Goal: Task Accomplishment & Management: Manage account settings

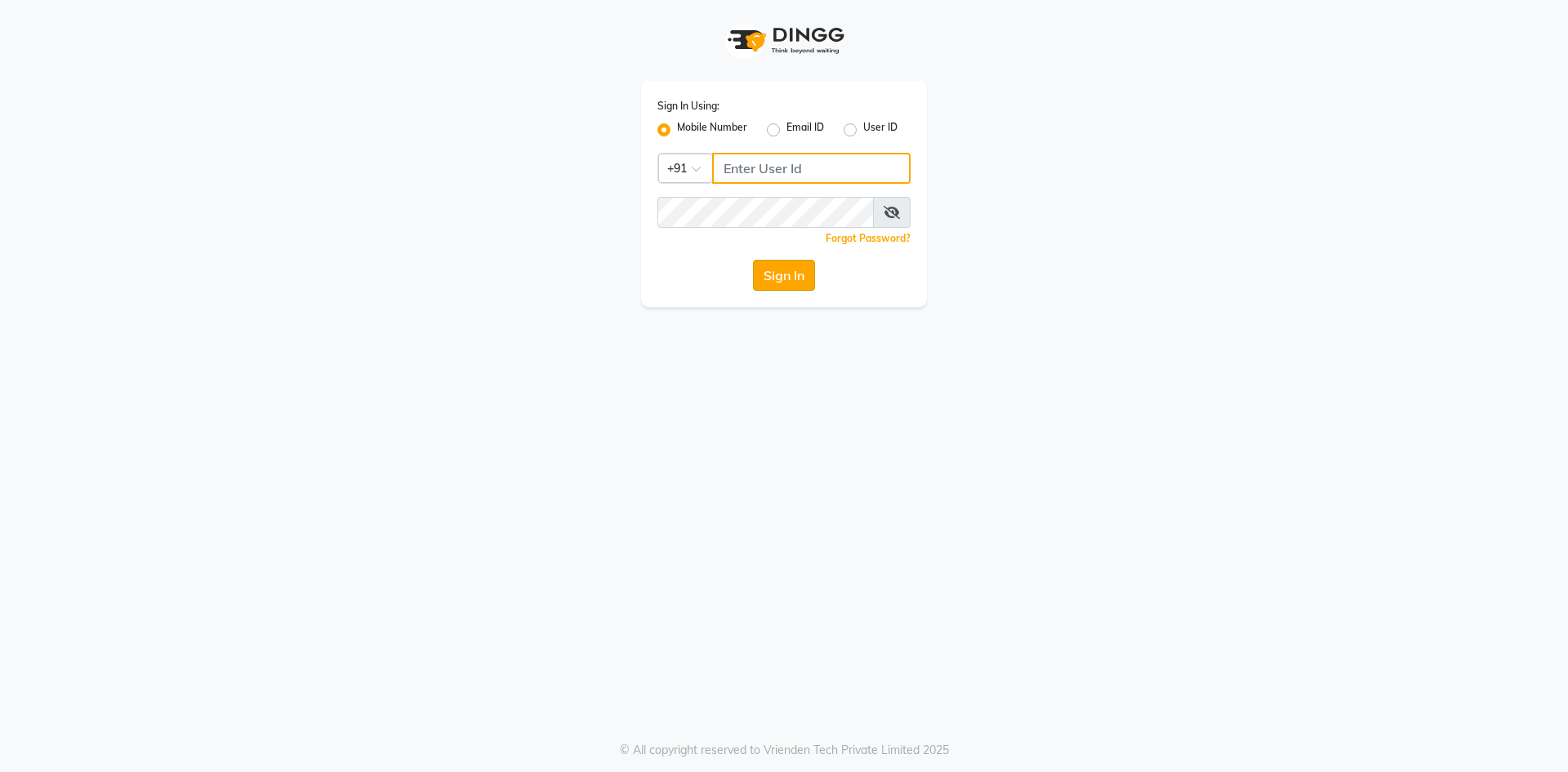
type input "8638148837"
click at [803, 278] on button "Sign In" at bounding box center [784, 275] width 62 height 31
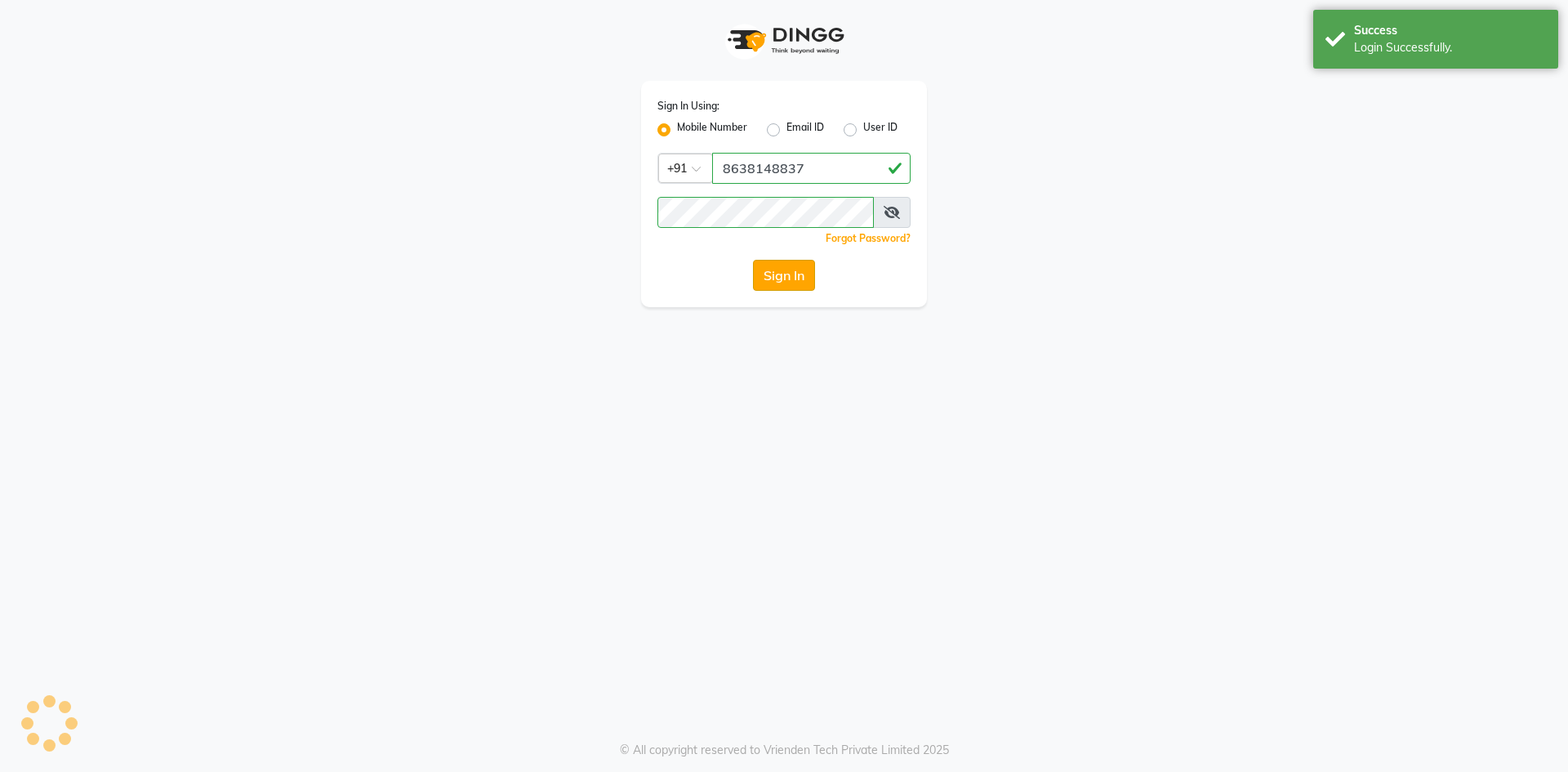
select select "service"
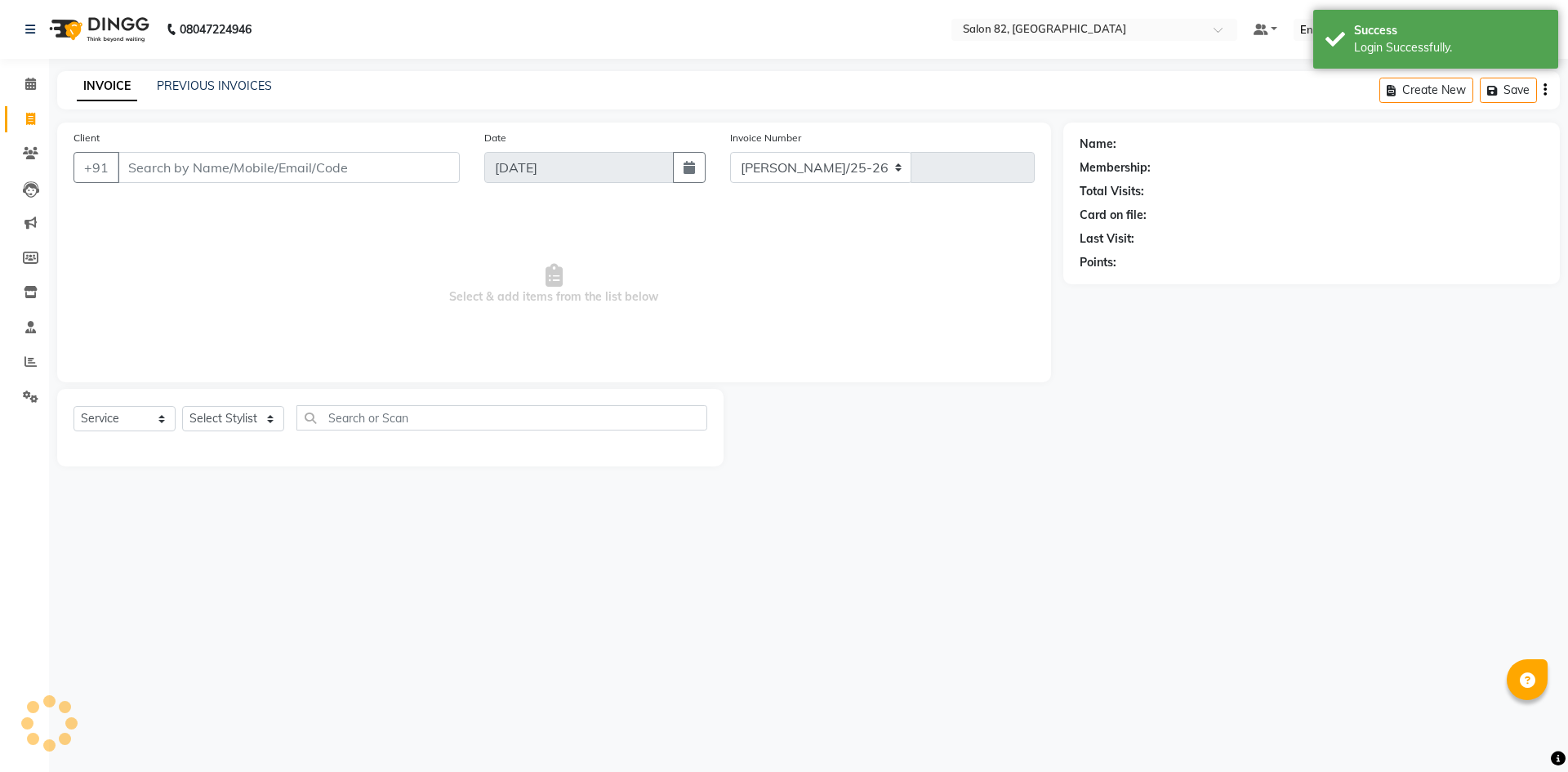
select select "en"
select select "8702"
type input "0450"
click at [29, 85] on icon at bounding box center [30, 84] width 11 height 12
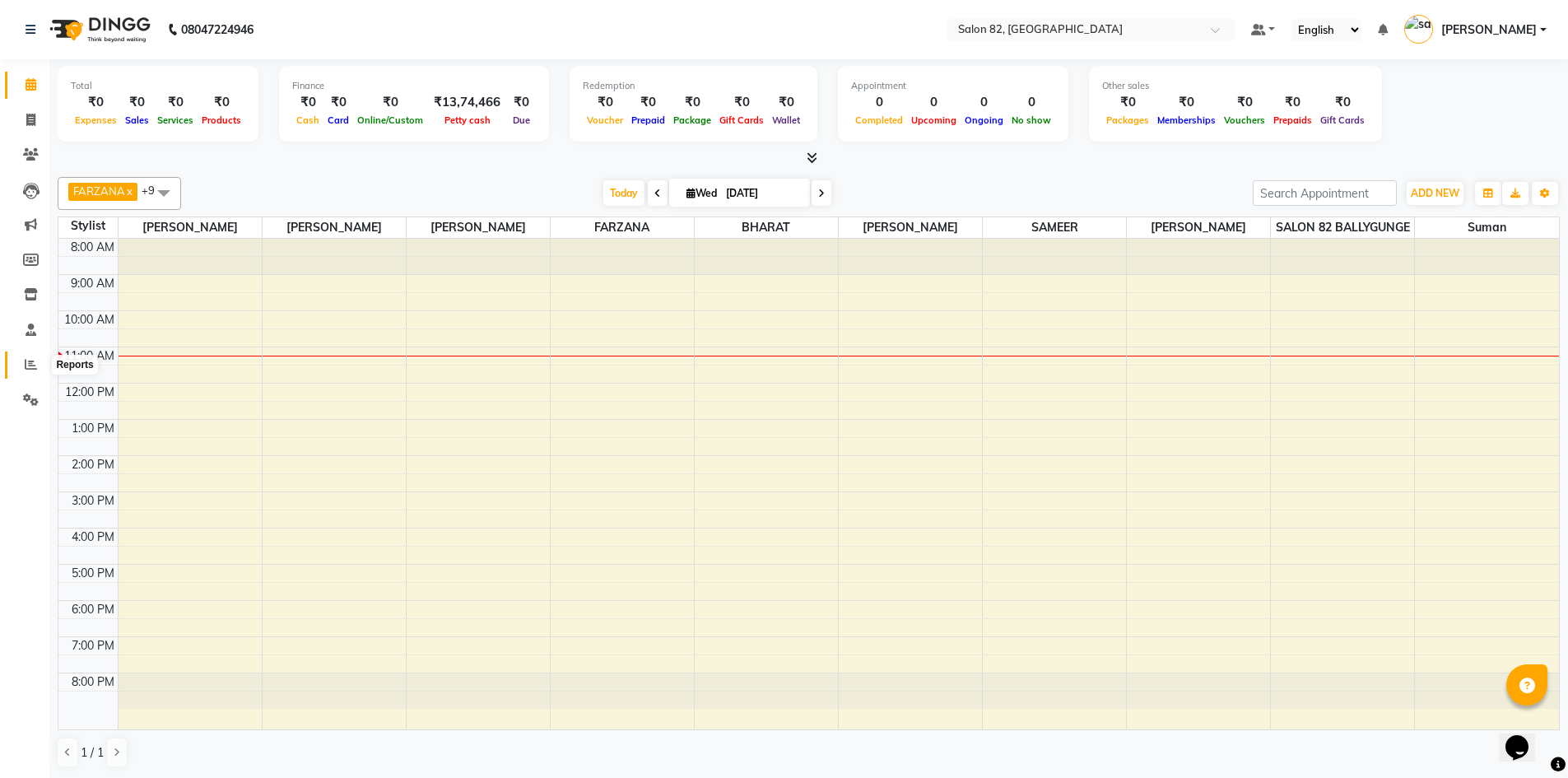
click at [33, 371] on span at bounding box center [31, 364] width 29 height 19
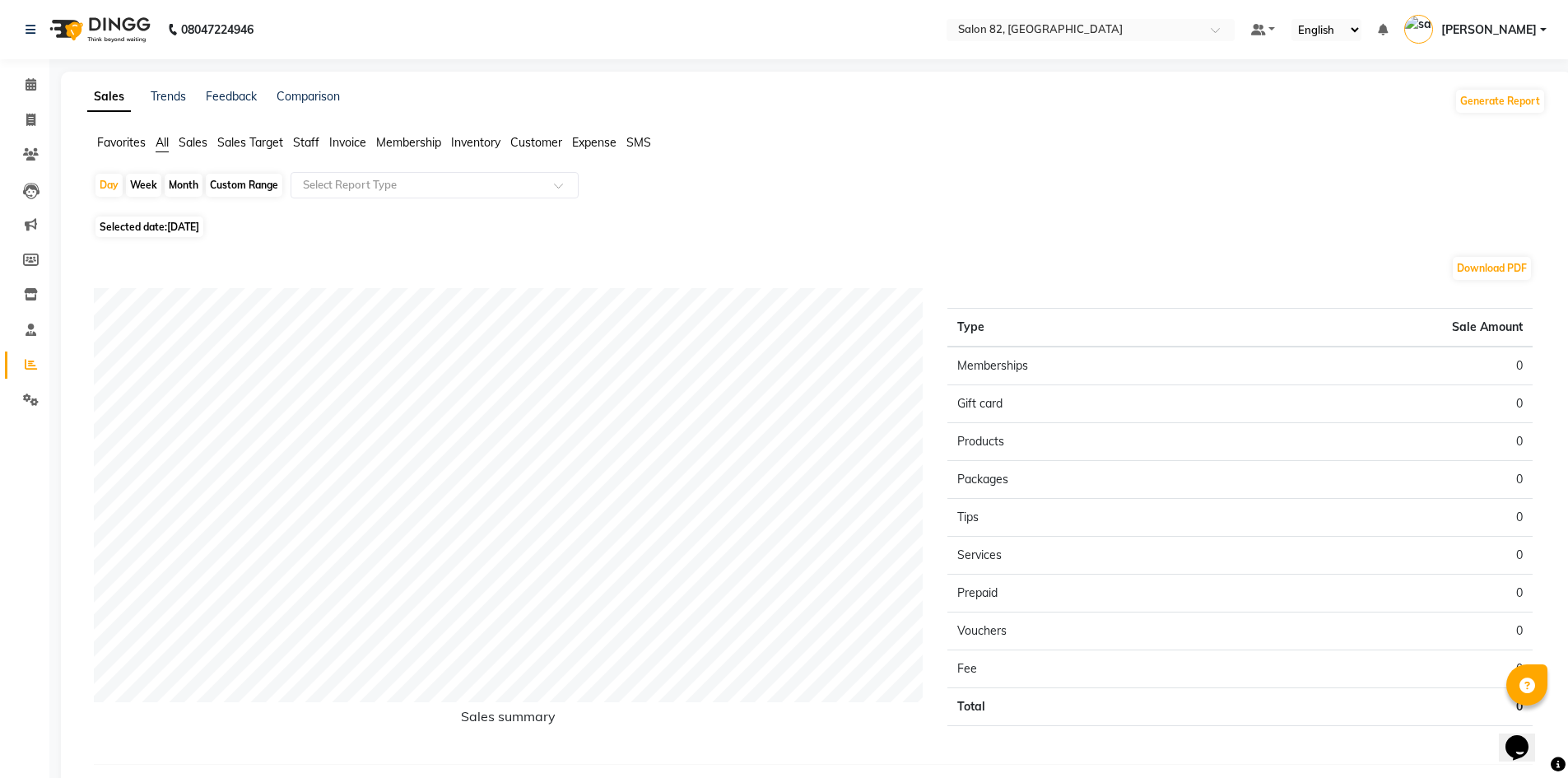
click at [305, 141] on span "Staff" at bounding box center [306, 142] width 26 height 14
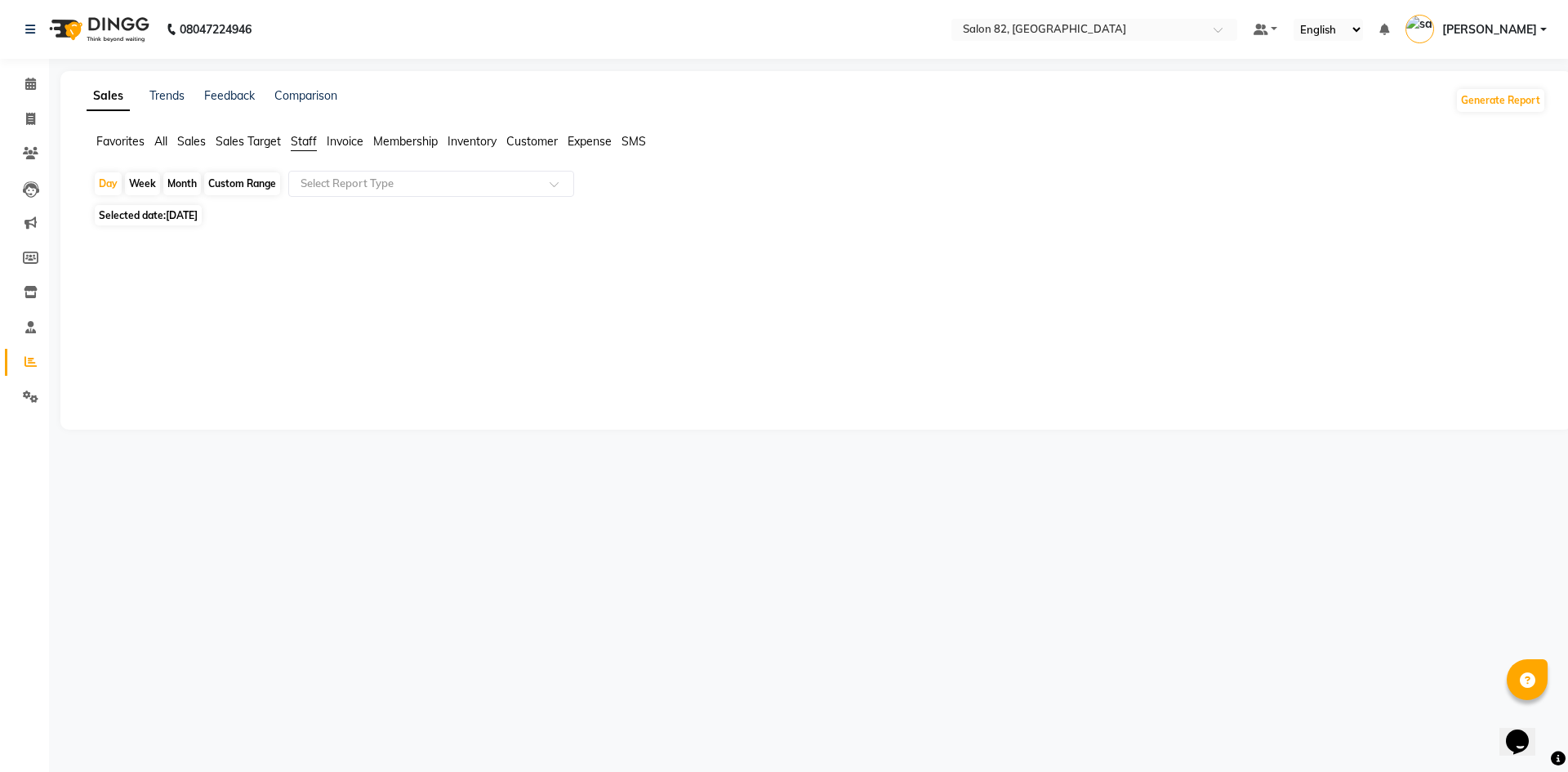
click at [183, 180] on div "Month" at bounding box center [182, 184] width 37 height 23
select select "9"
select select "2025"
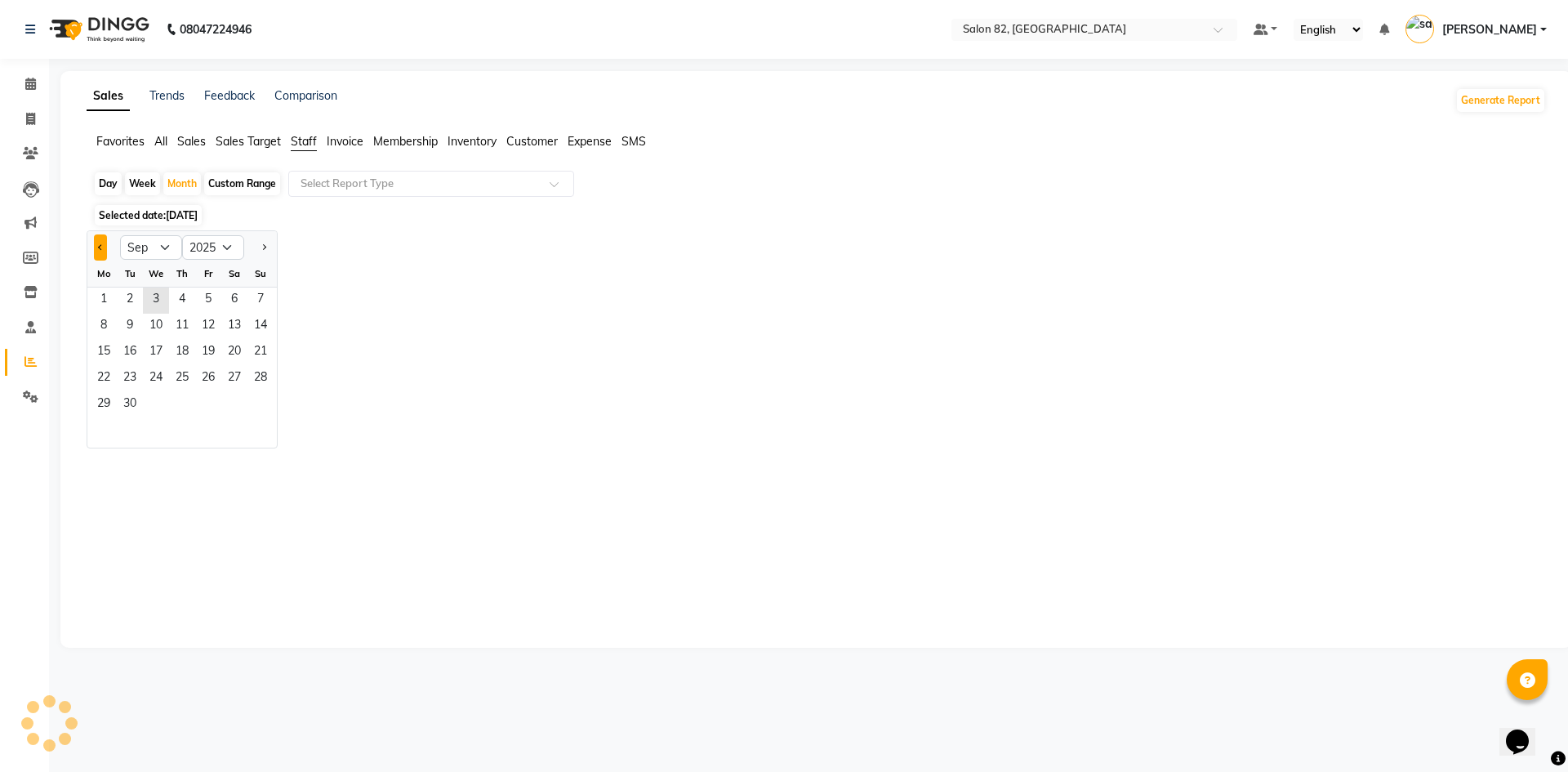
click at [104, 251] on button "Previous month" at bounding box center [100, 247] width 13 height 26
select select "8"
click at [204, 303] on span "1" at bounding box center [208, 300] width 26 height 26
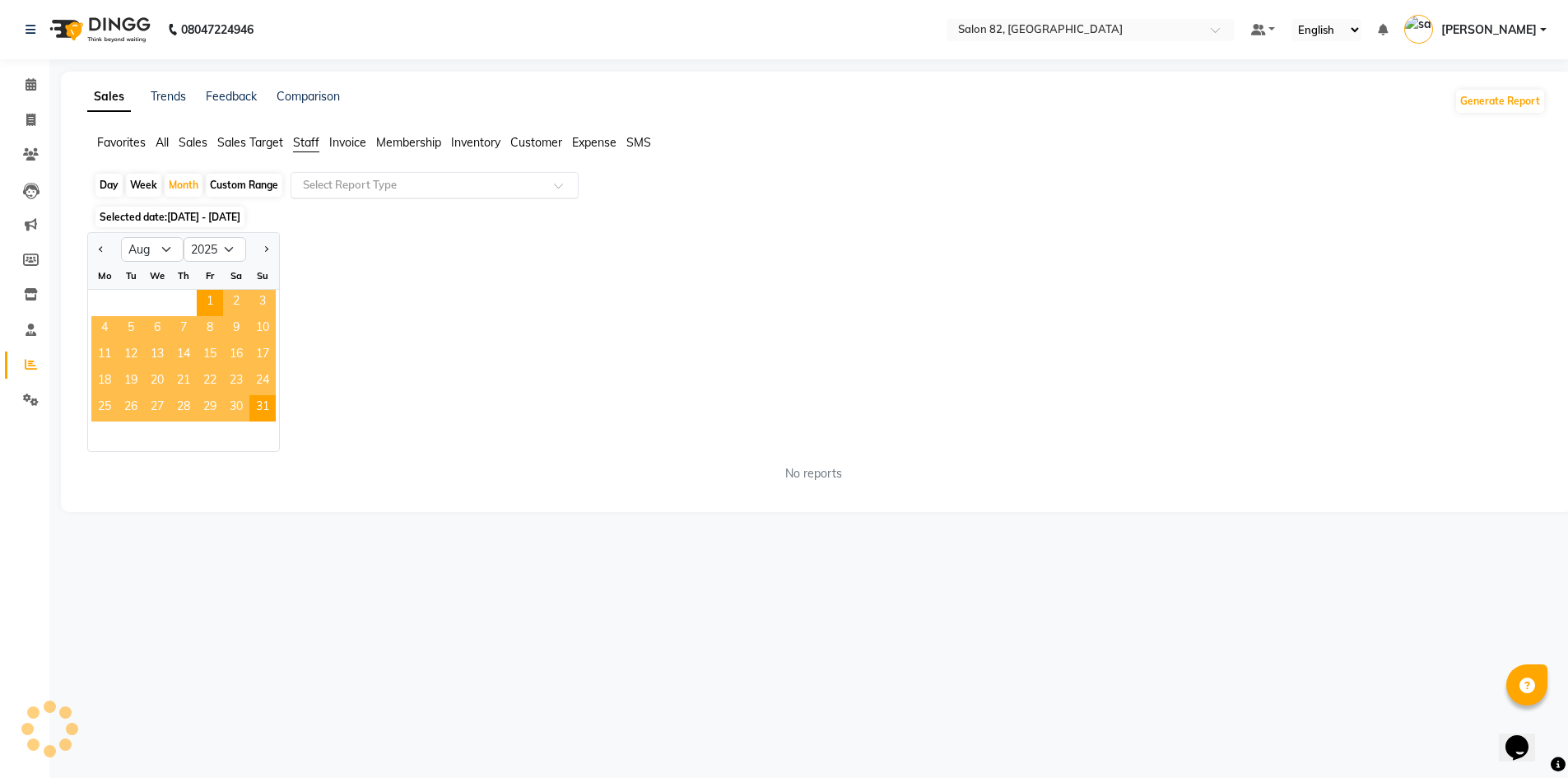
click at [352, 176] on div "Select Report Type" at bounding box center [434, 184] width 288 height 26
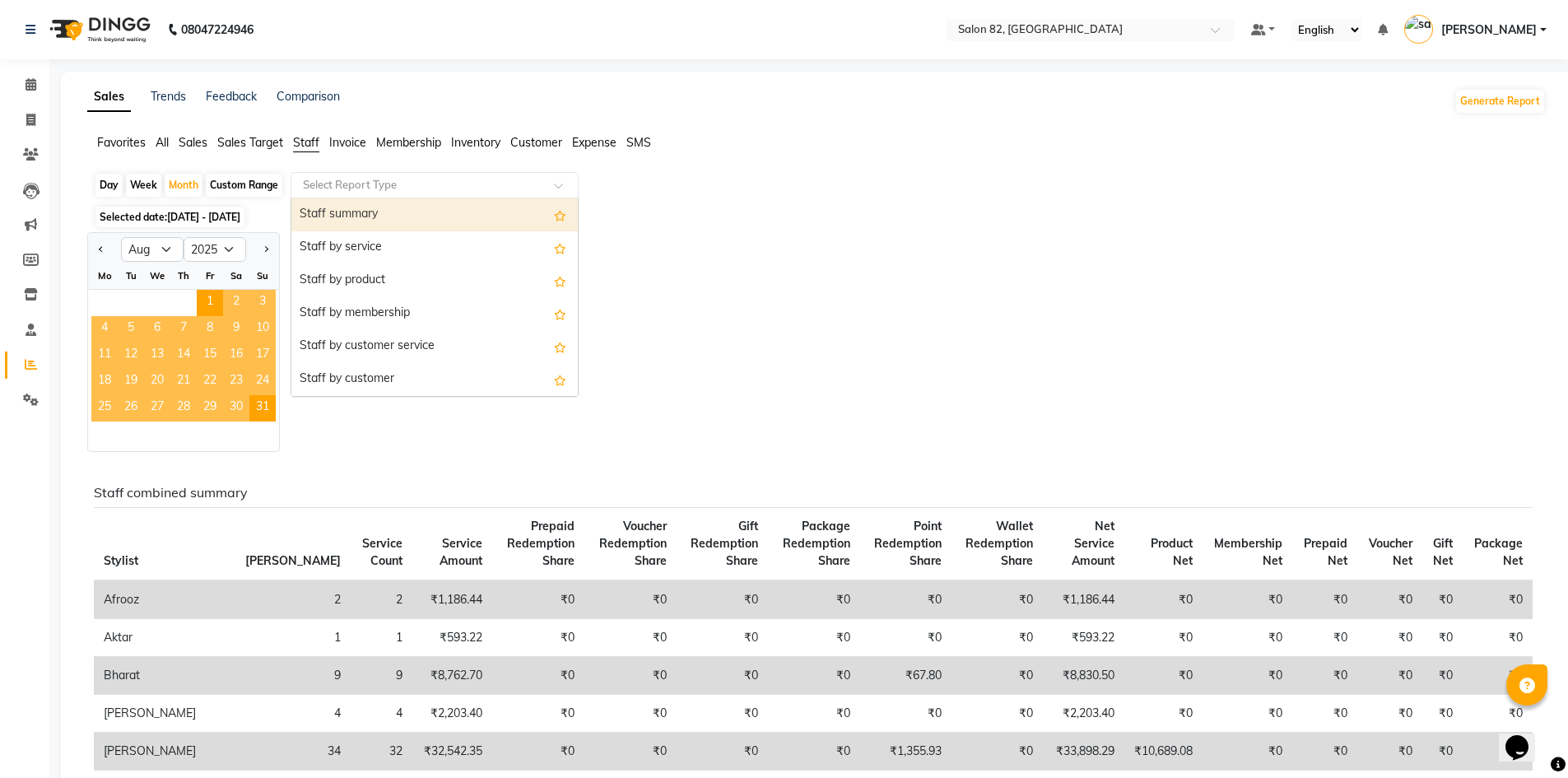
click at [361, 219] on div "Staff summary" at bounding box center [434, 215] width 287 height 33
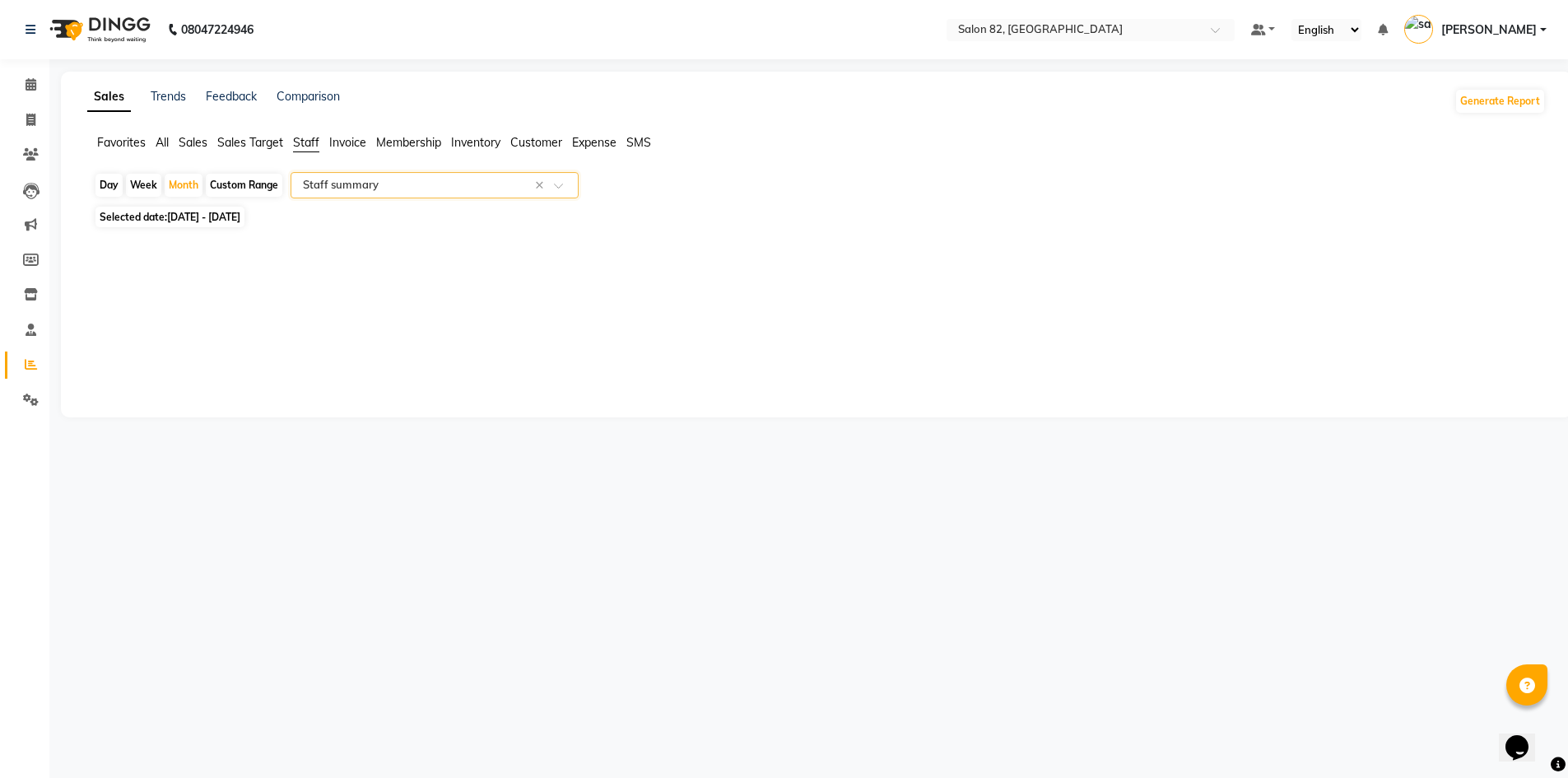
select select "full_report"
select select "csv"
click at [33, 335] on icon at bounding box center [31, 330] width 11 height 13
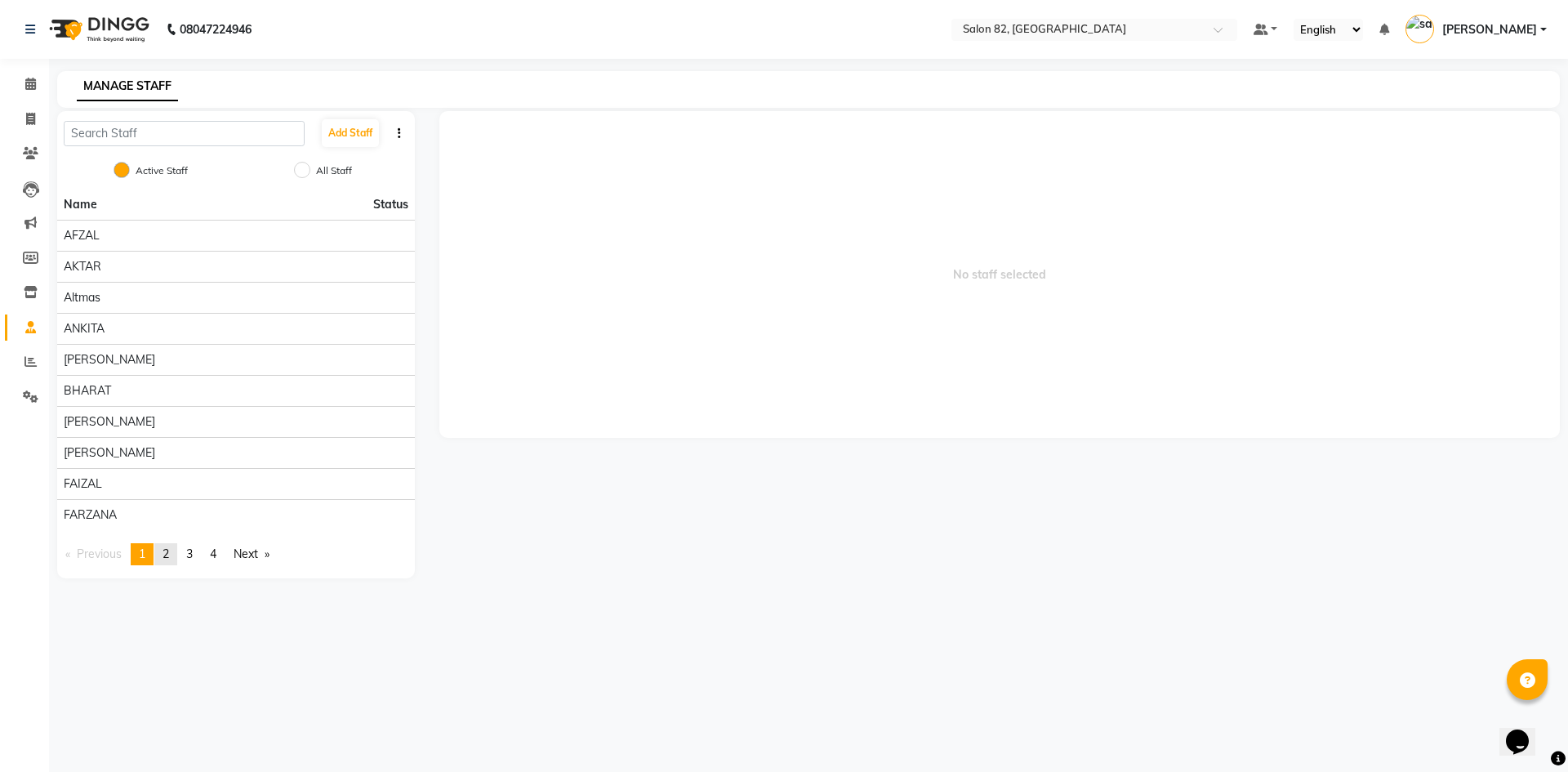
click at [173, 555] on link "page 2" at bounding box center [166, 554] width 23 height 22
click at [201, 556] on link "page 3" at bounding box center [190, 554] width 23 height 22
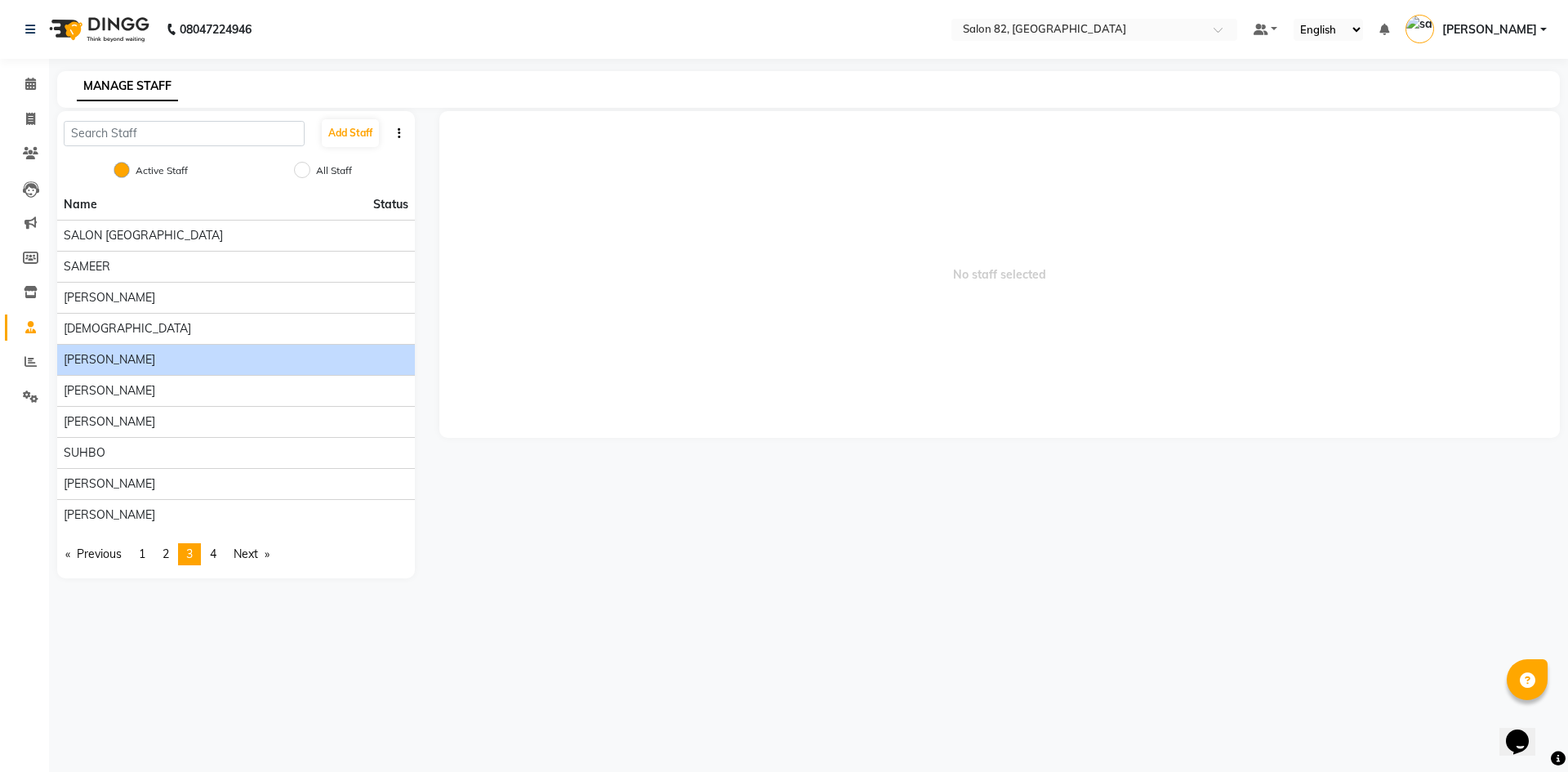
click at [152, 352] on div "[PERSON_NAME]" at bounding box center [235, 360] width 344 height 17
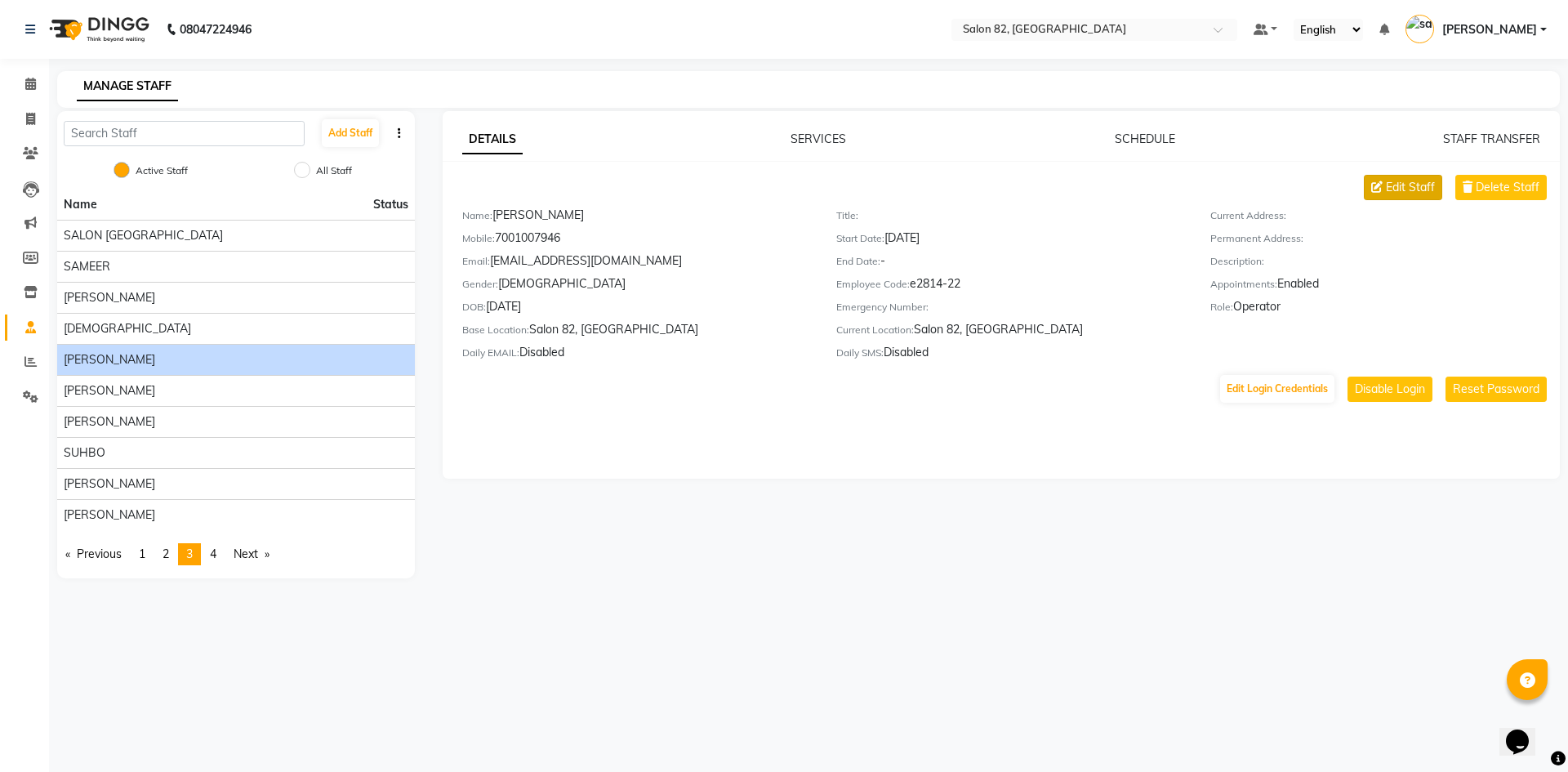
click at [1432, 188] on span "Edit Staff" at bounding box center [1410, 187] width 49 height 17
select select "[DEMOGRAPHIC_DATA]"
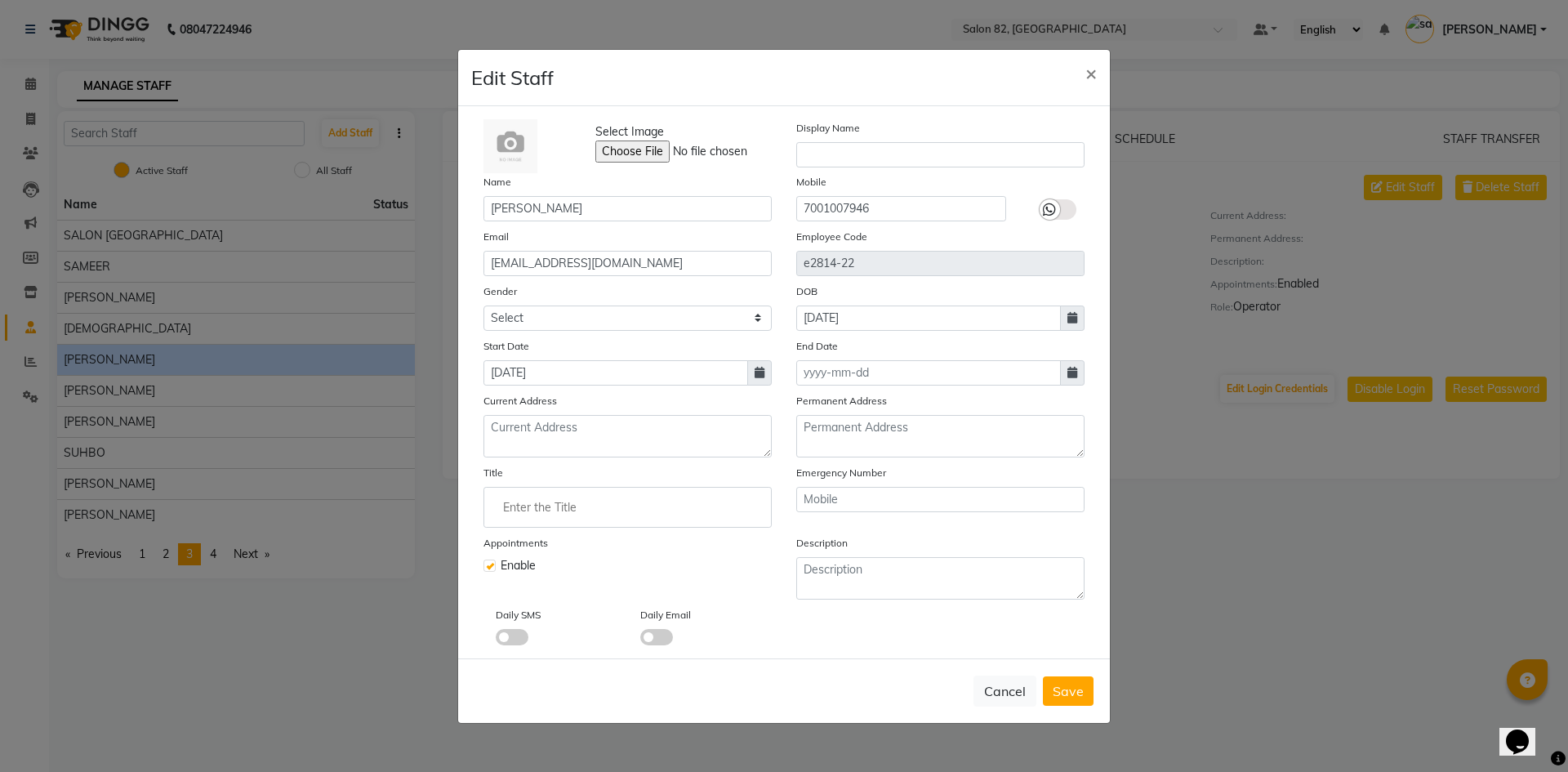
click at [511, 630] on span at bounding box center [512, 637] width 33 height 16
click at [496, 640] on input "checkbox" at bounding box center [496, 640] width 0 height 0
click at [667, 630] on span at bounding box center [656, 637] width 33 height 16
click at [640, 640] on input "checkbox" at bounding box center [640, 640] width 0 height 0
click at [1056, 690] on span "Save" at bounding box center [1068, 691] width 31 height 16
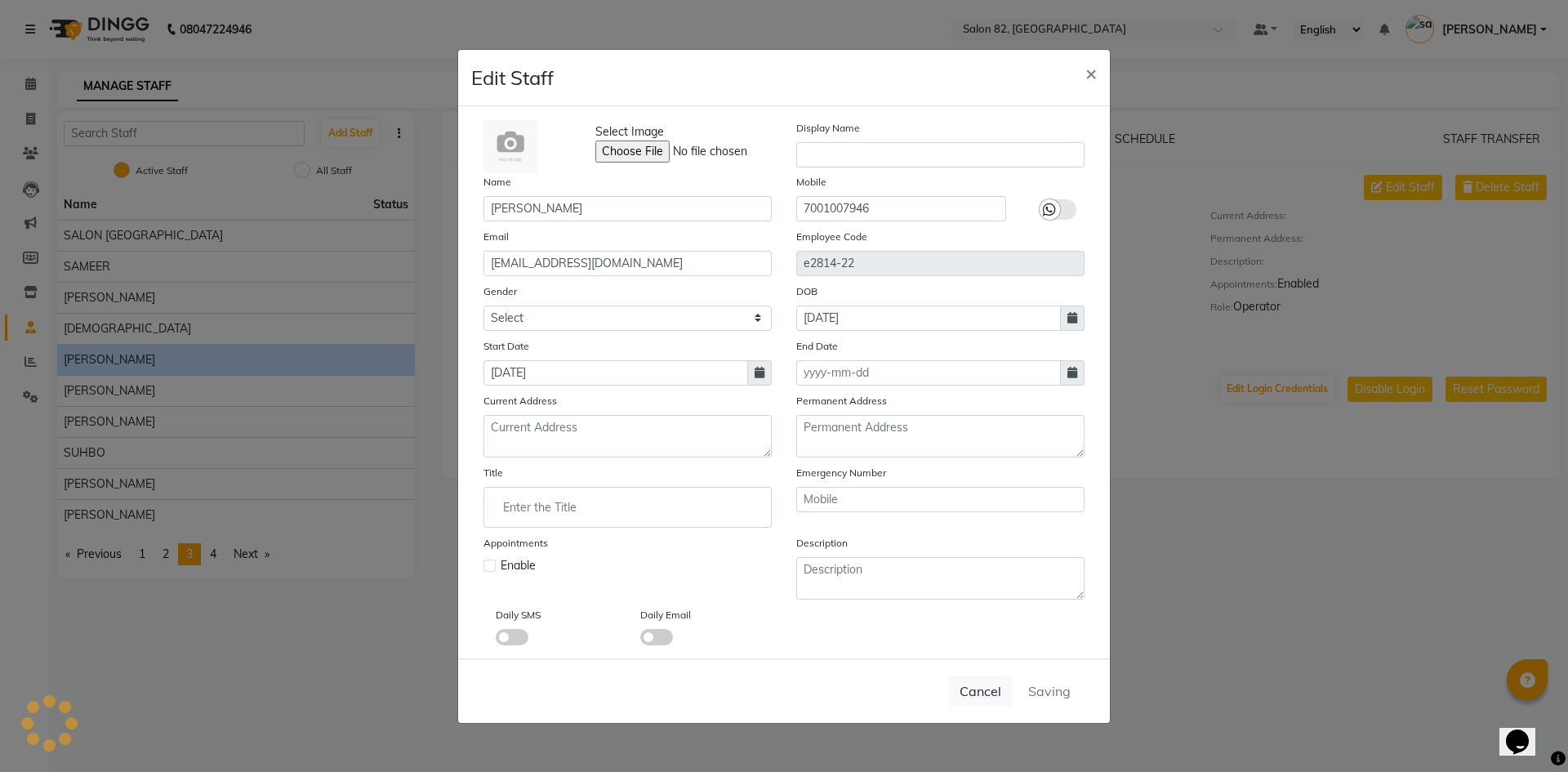
select select
checkbox input "false"
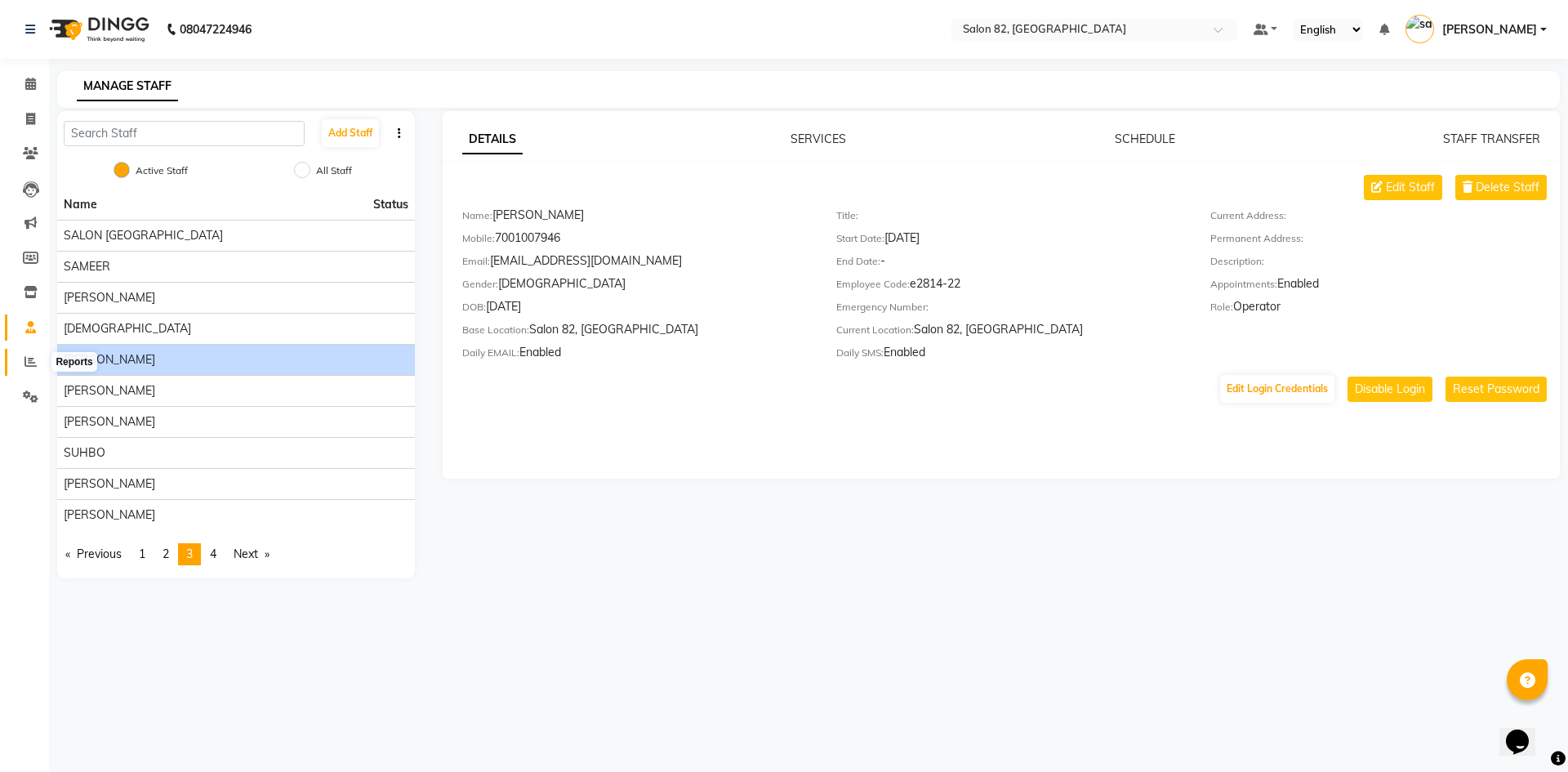
click at [33, 364] on icon at bounding box center [30, 361] width 12 height 12
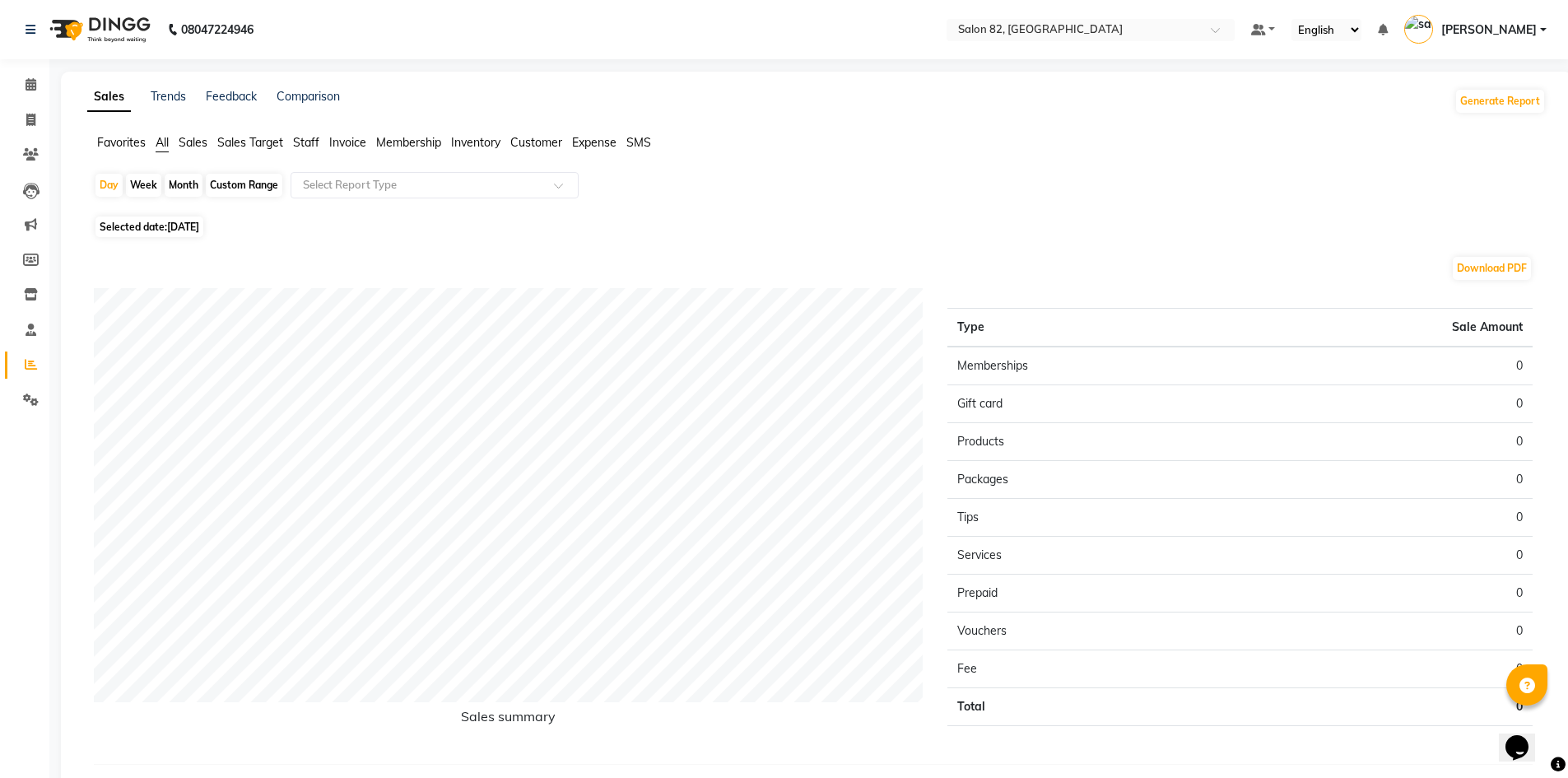
click at [189, 184] on div "Month" at bounding box center [183, 185] width 38 height 23
select select "9"
select select "2025"
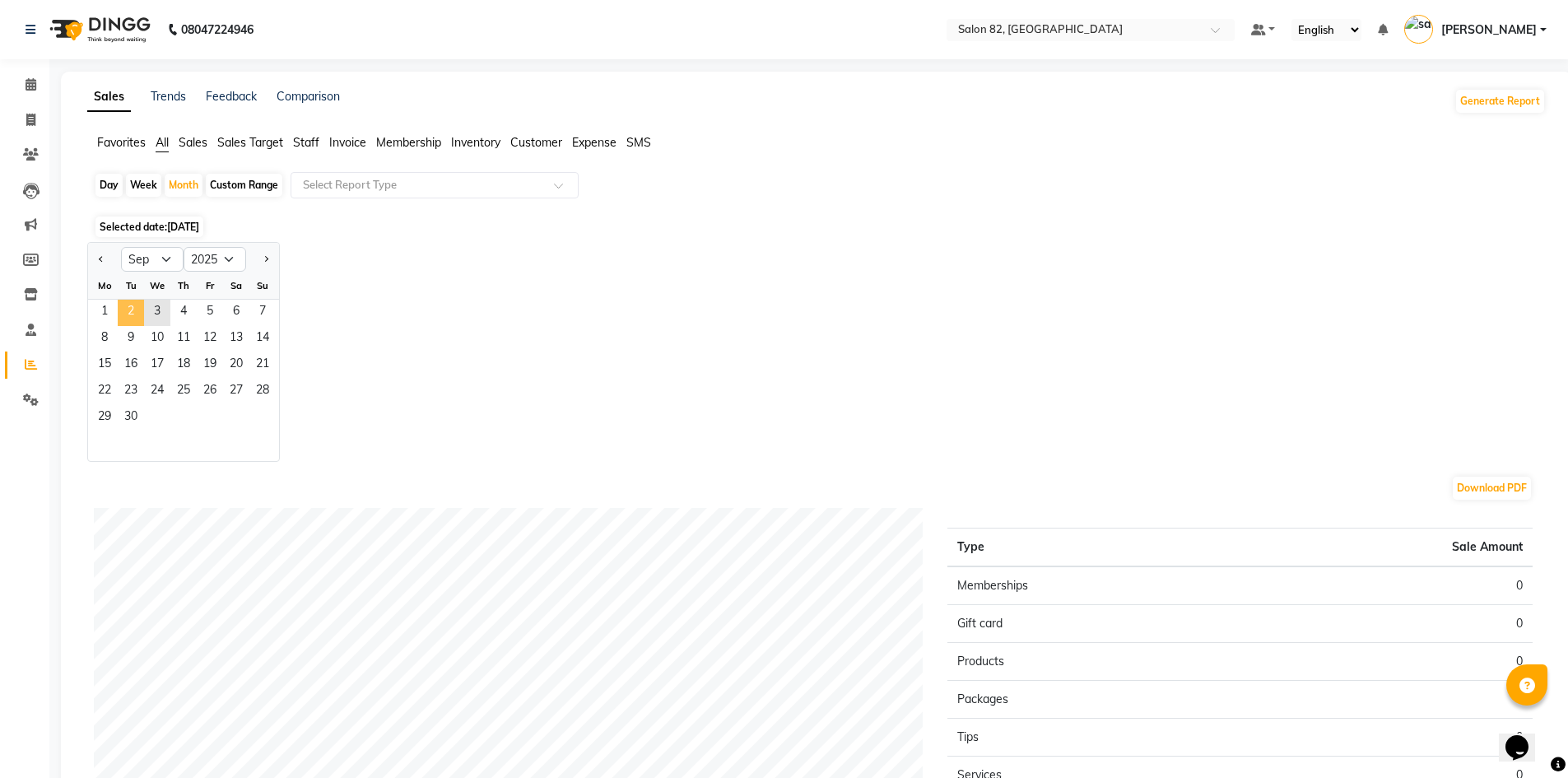
click at [118, 310] on span "2" at bounding box center [130, 312] width 26 height 26
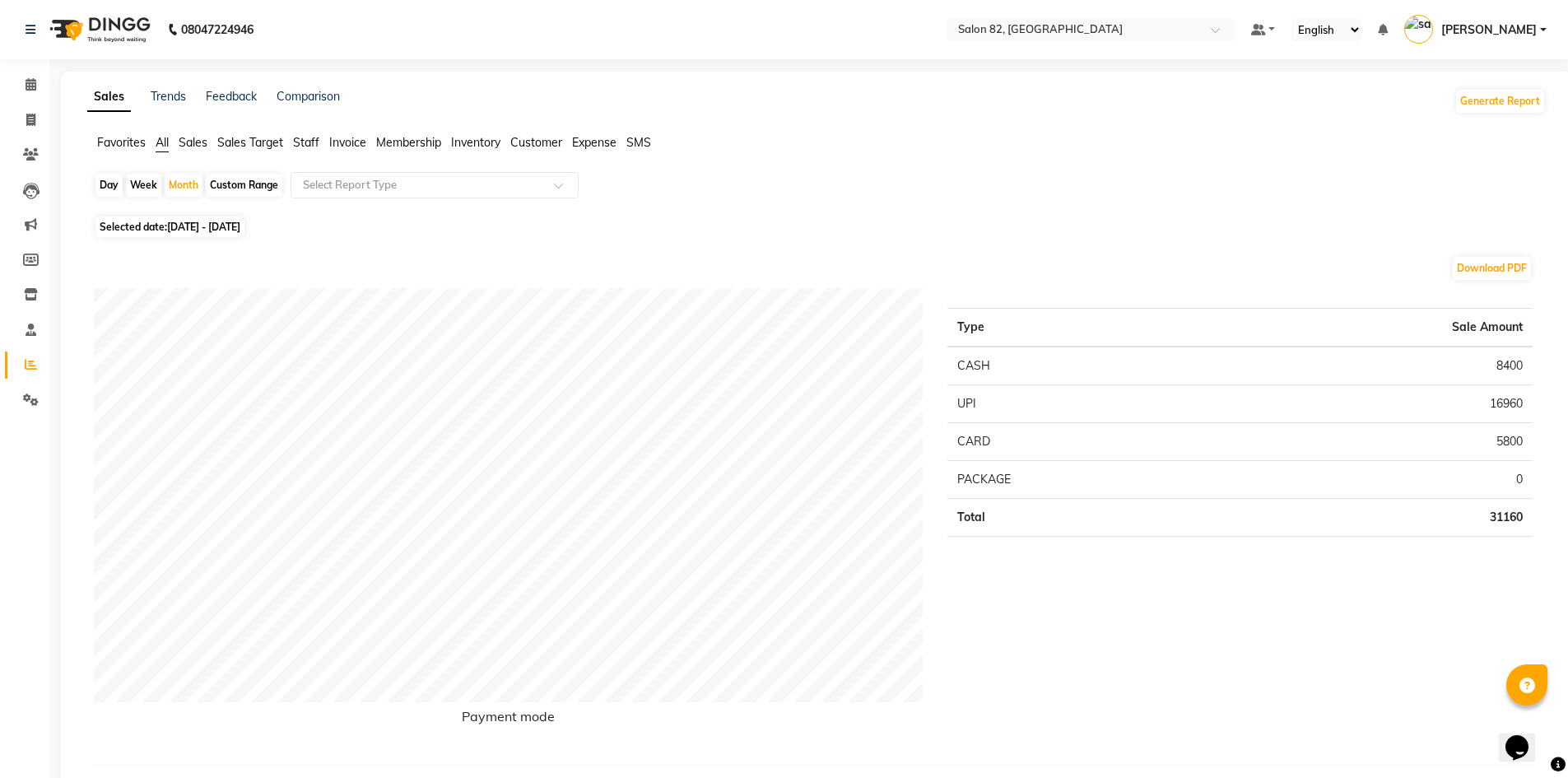
click at [318, 144] on span "Staff" at bounding box center [306, 142] width 26 height 14
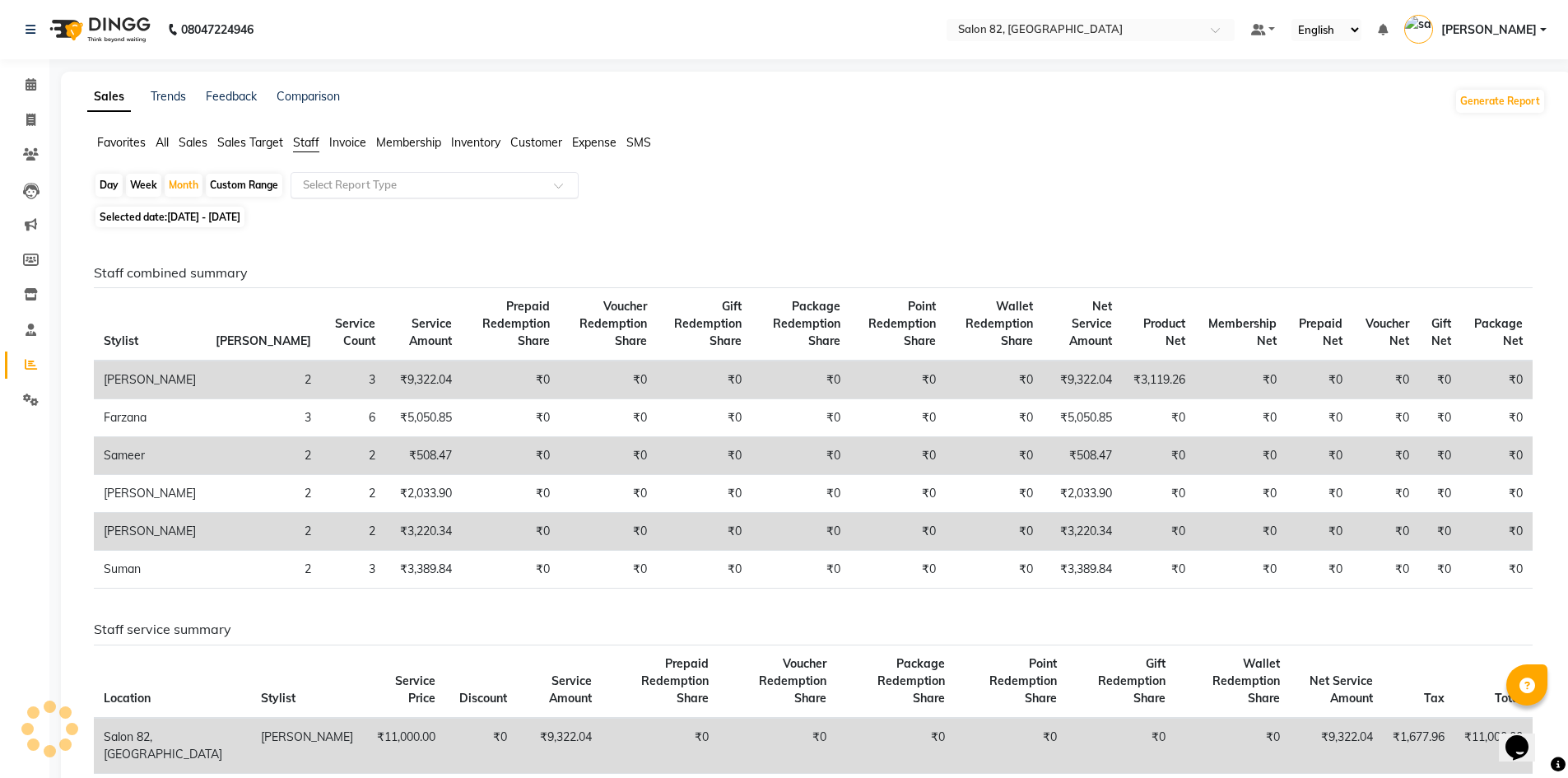
click at [337, 195] on div "Select Report Type" at bounding box center [434, 184] width 288 height 26
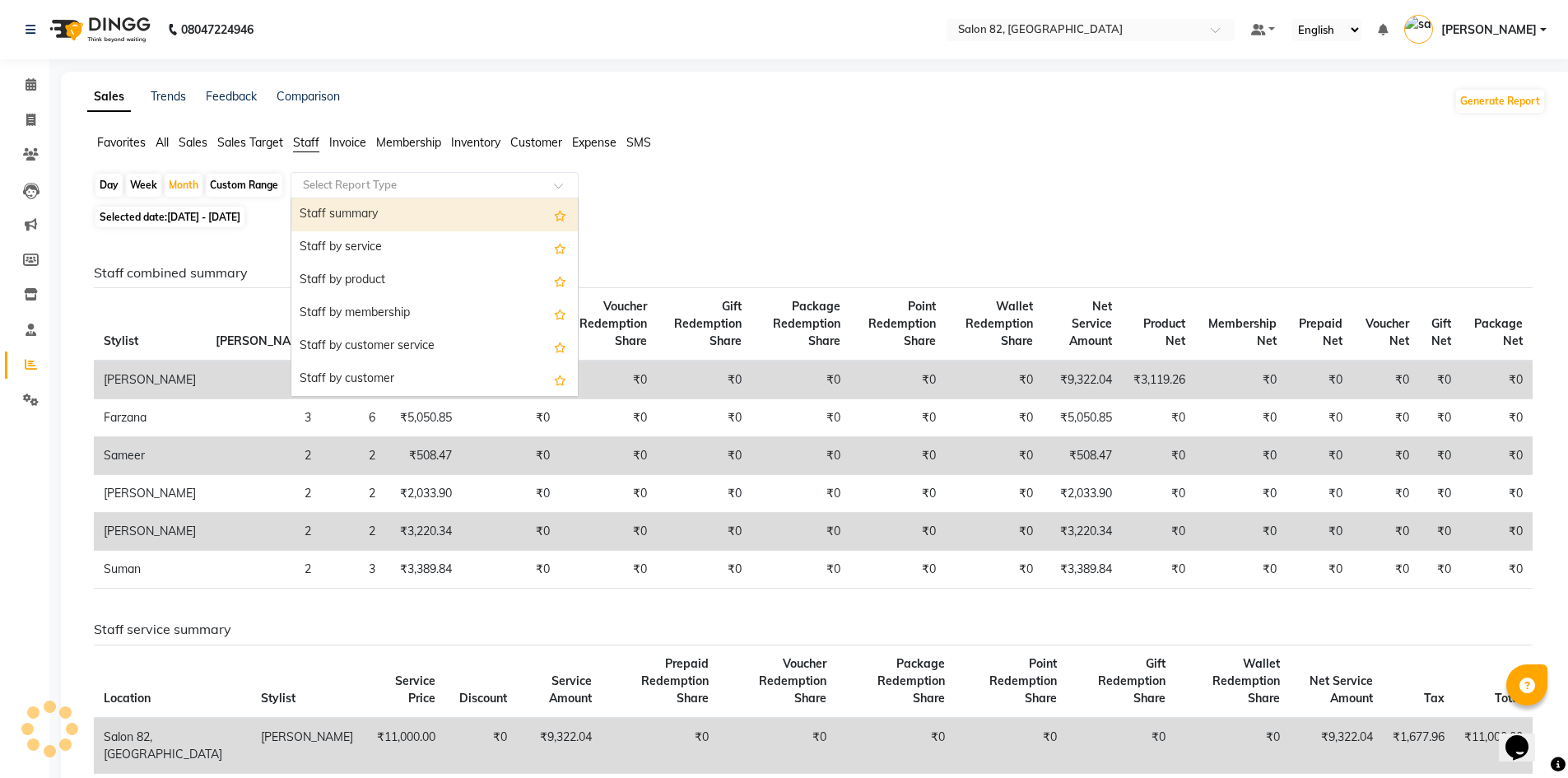
click at [349, 210] on div "Staff summary" at bounding box center [434, 215] width 287 height 33
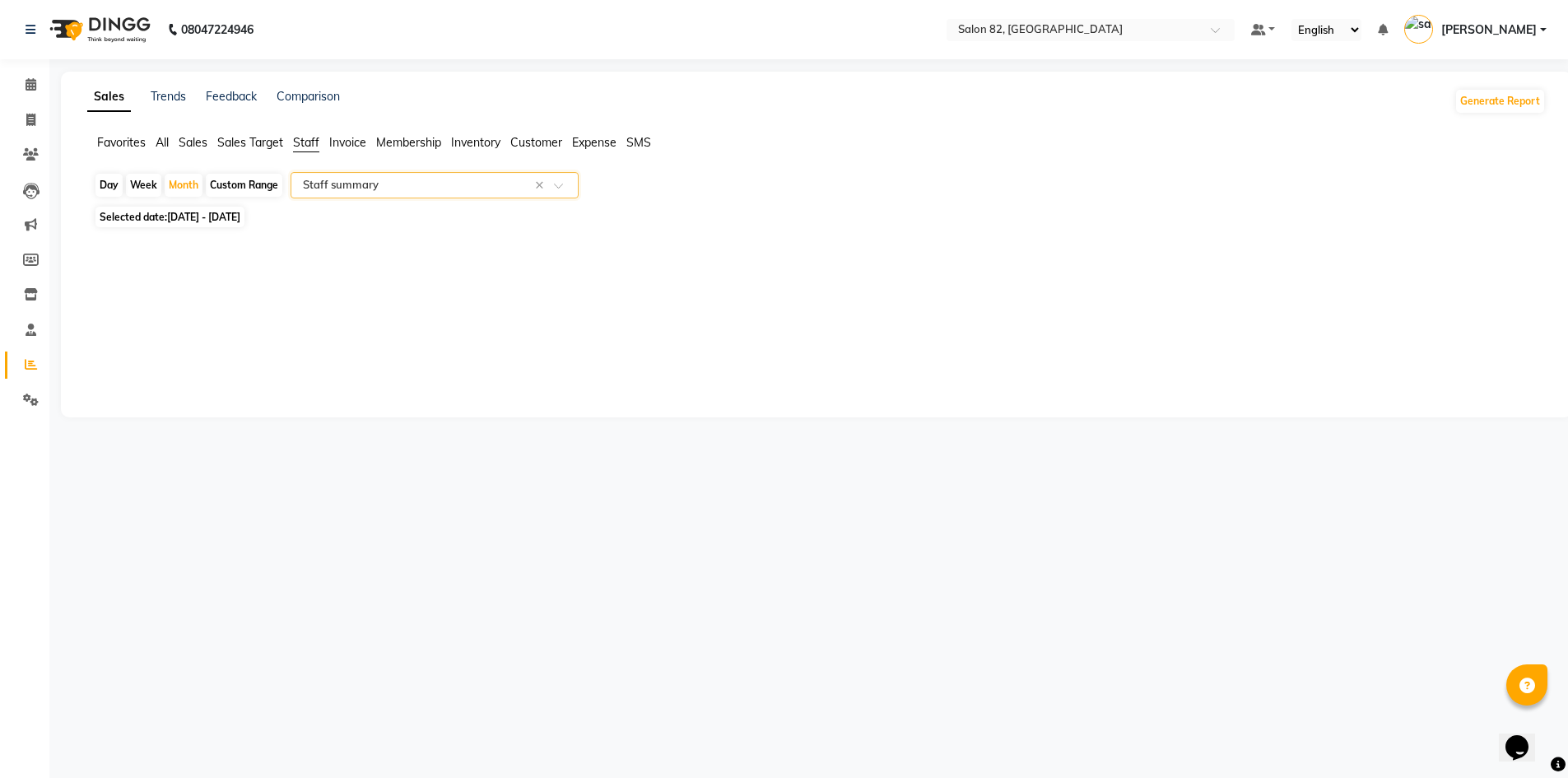
select select "full_report"
select select "csv"
click at [35, 81] on icon at bounding box center [31, 85] width 11 height 13
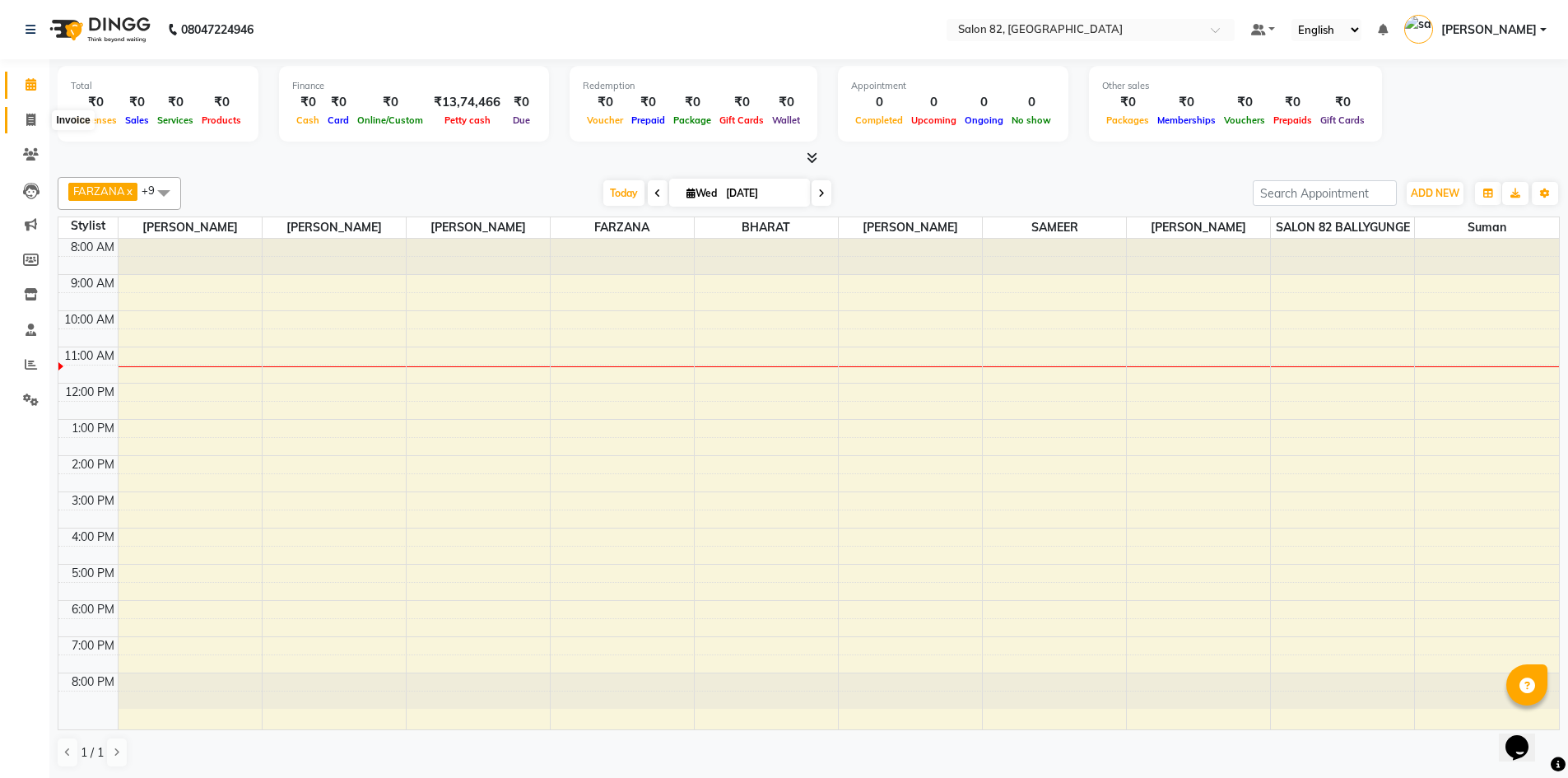
click at [24, 124] on span at bounding box center [31, 121] width 29 height 19
select select "service"
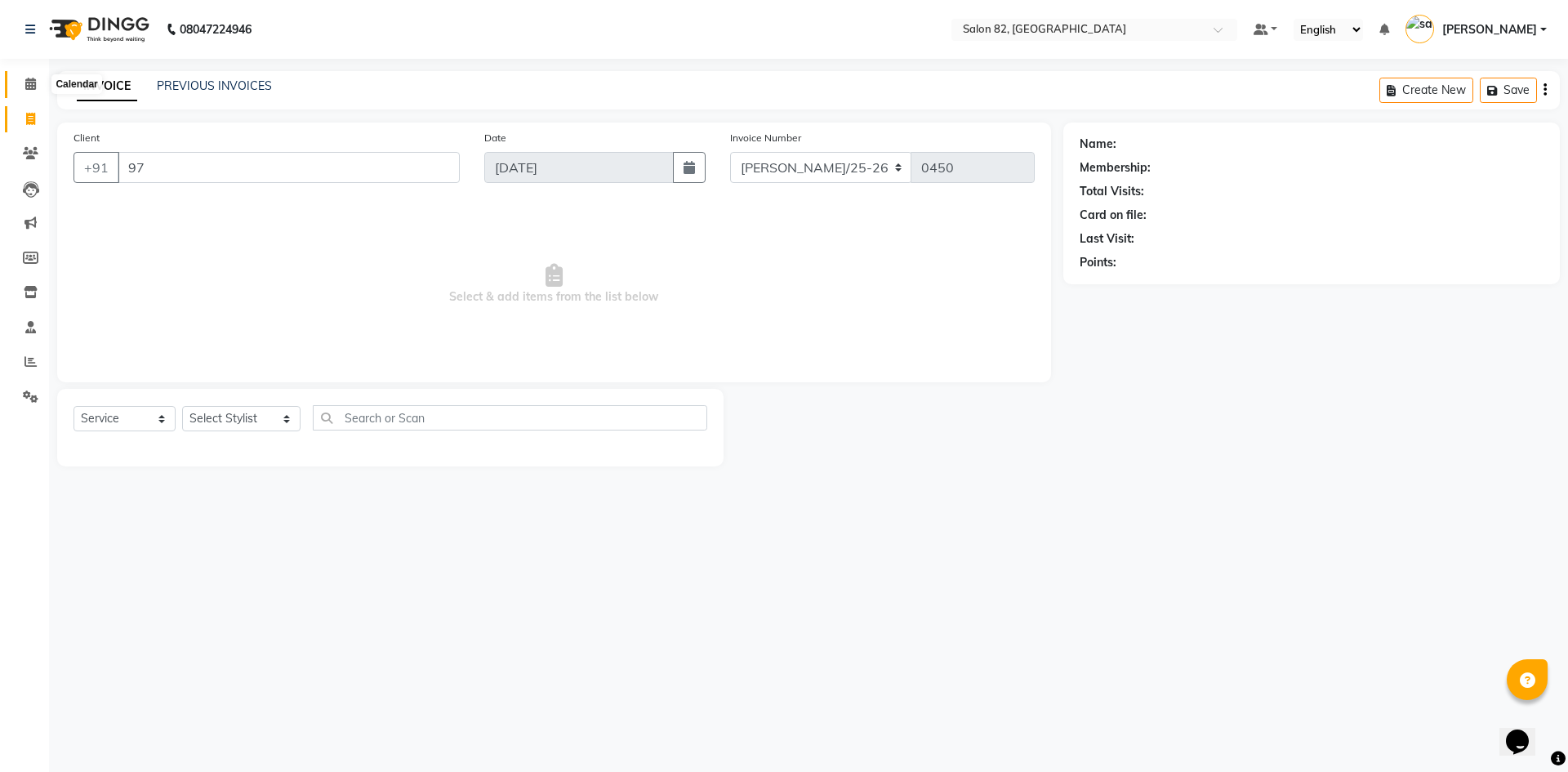
type input "97"
click at [22, 78] on span at bounding box center [30, 84] width 29 height 19
click at [14, 78] on link "Calendar" at bounding box center [24, 85] width 39 height 27
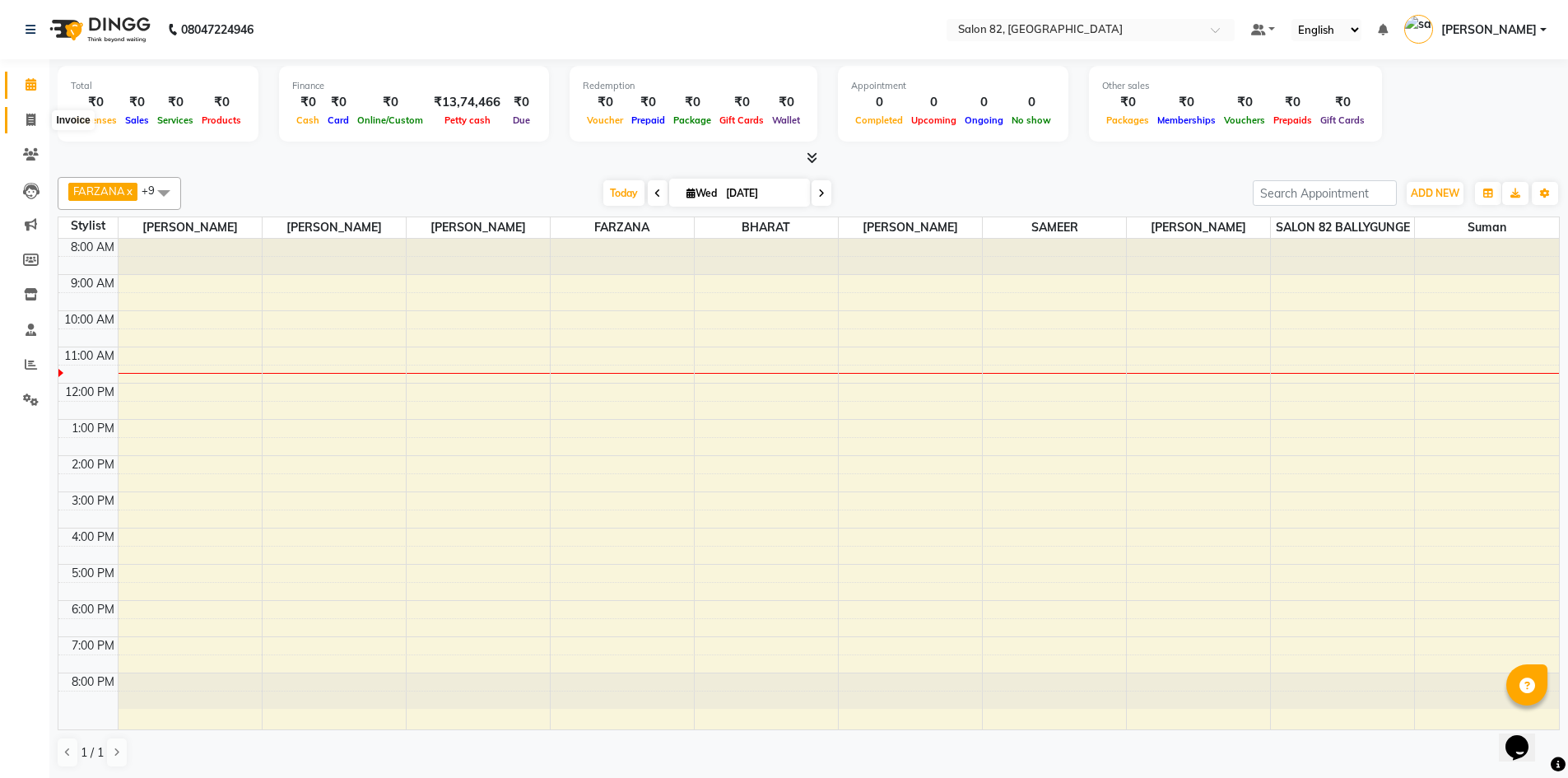
click at [34, 114] on icon at bounding box center [31, 120] width 9 height 13
select select "service"
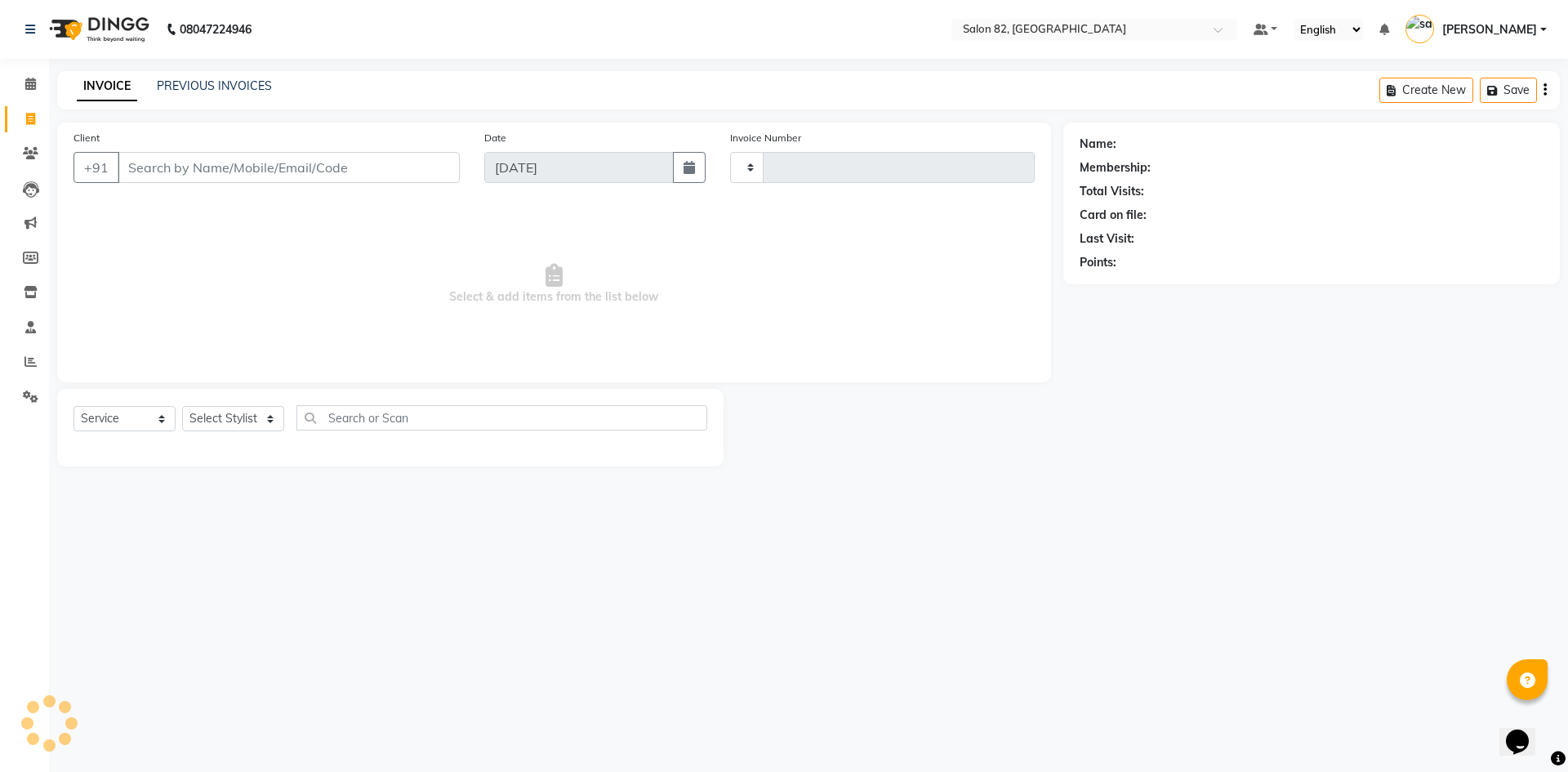
type input "0450"
select select "8702"
click at [33, 79] on icon at bounding box center [30, 84] width 11 height 12
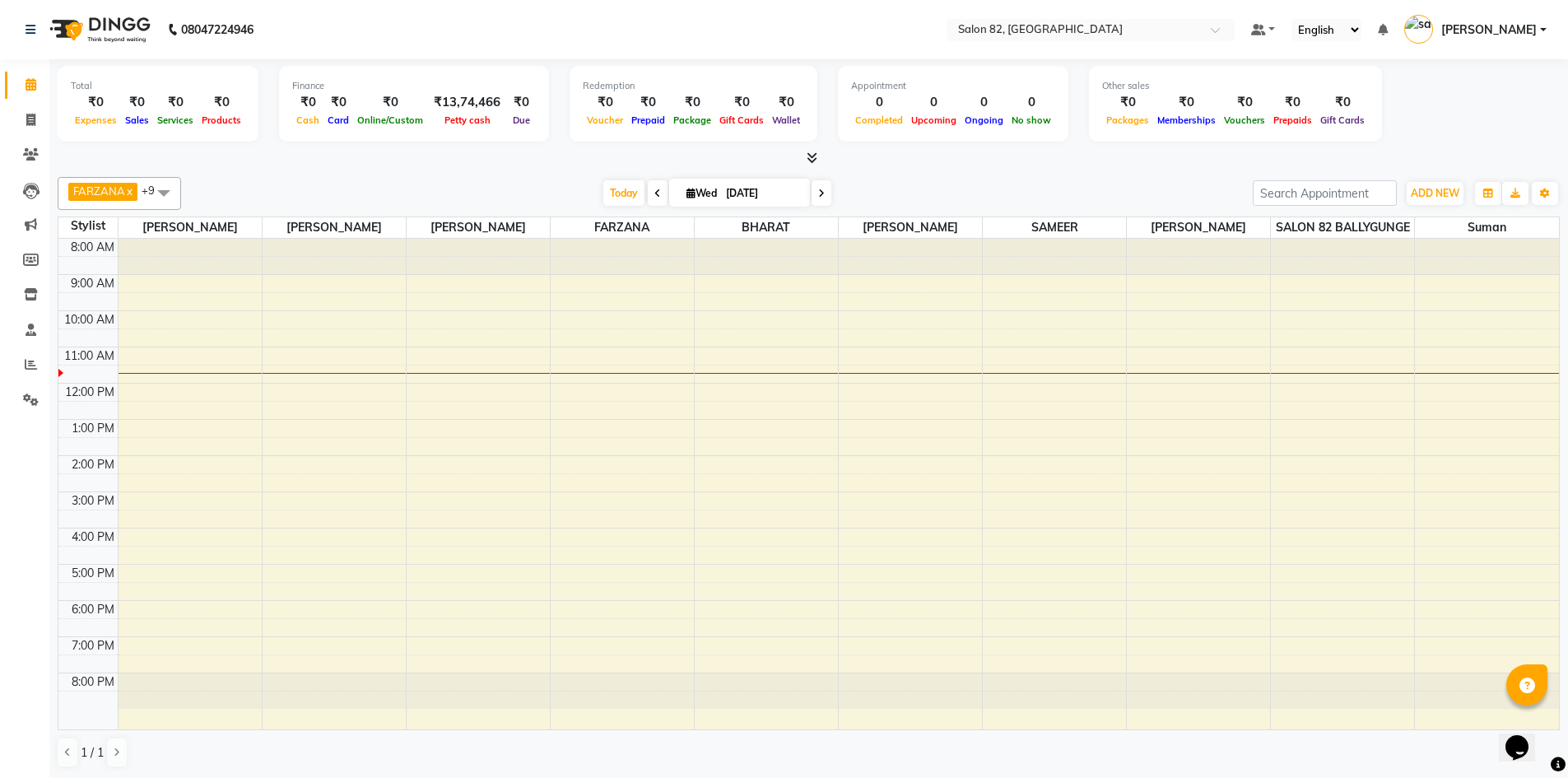
click at [806, 157] on icon at bounding box center [812, 157] width 11 height 13
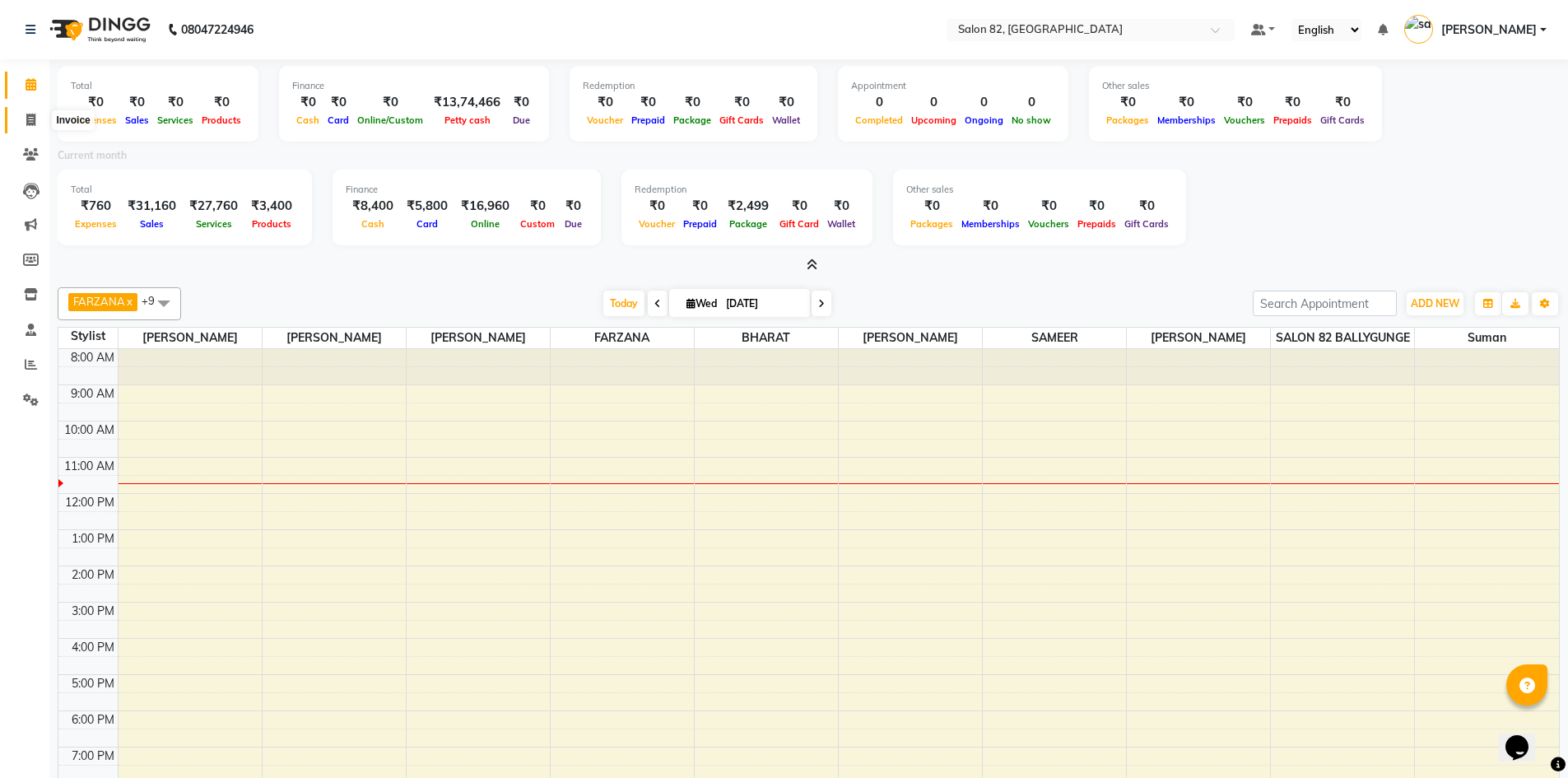
click at [26, 127] on span at bounding box center [31, 121] width 29 height 19
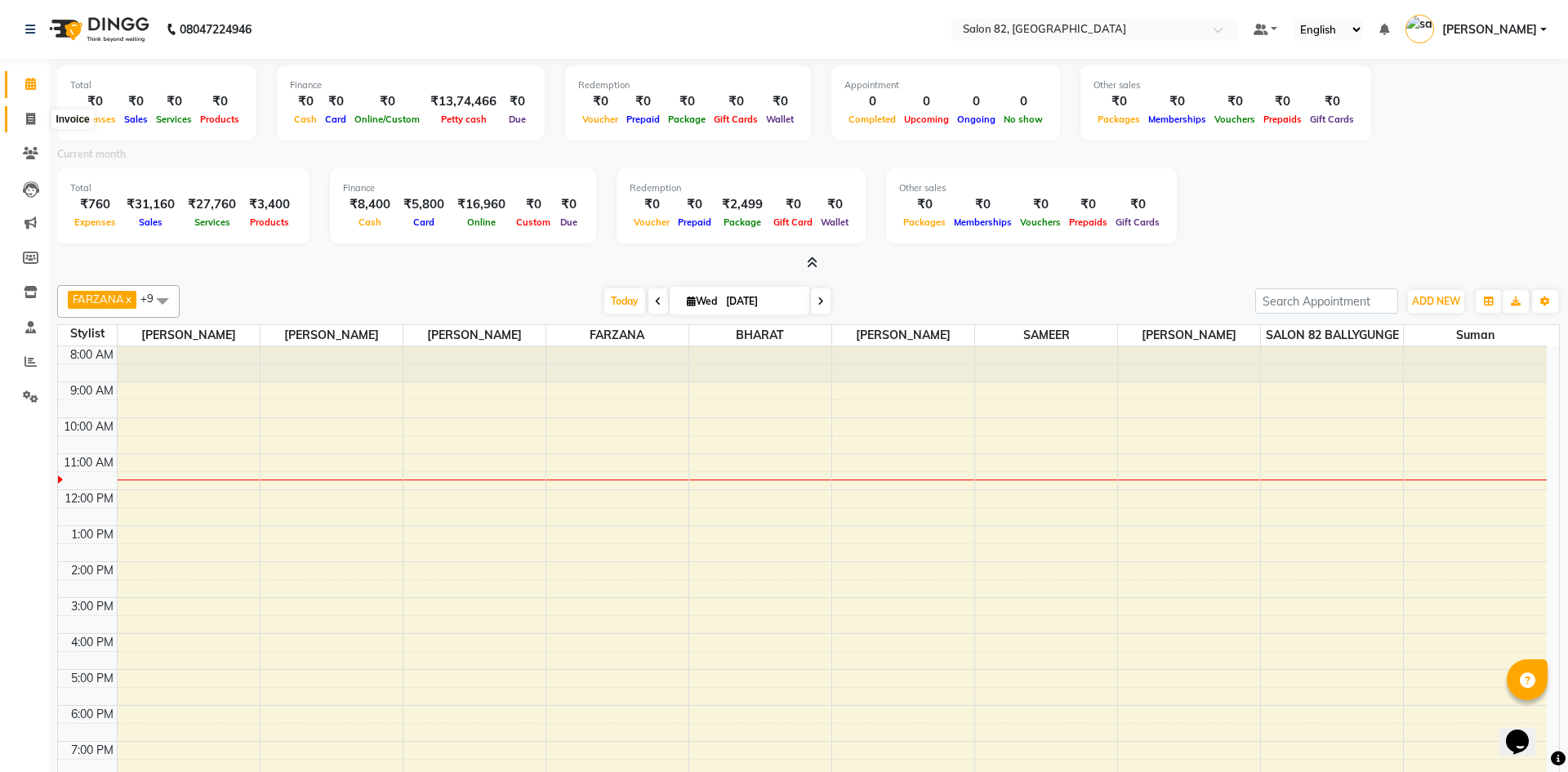
select select "service"
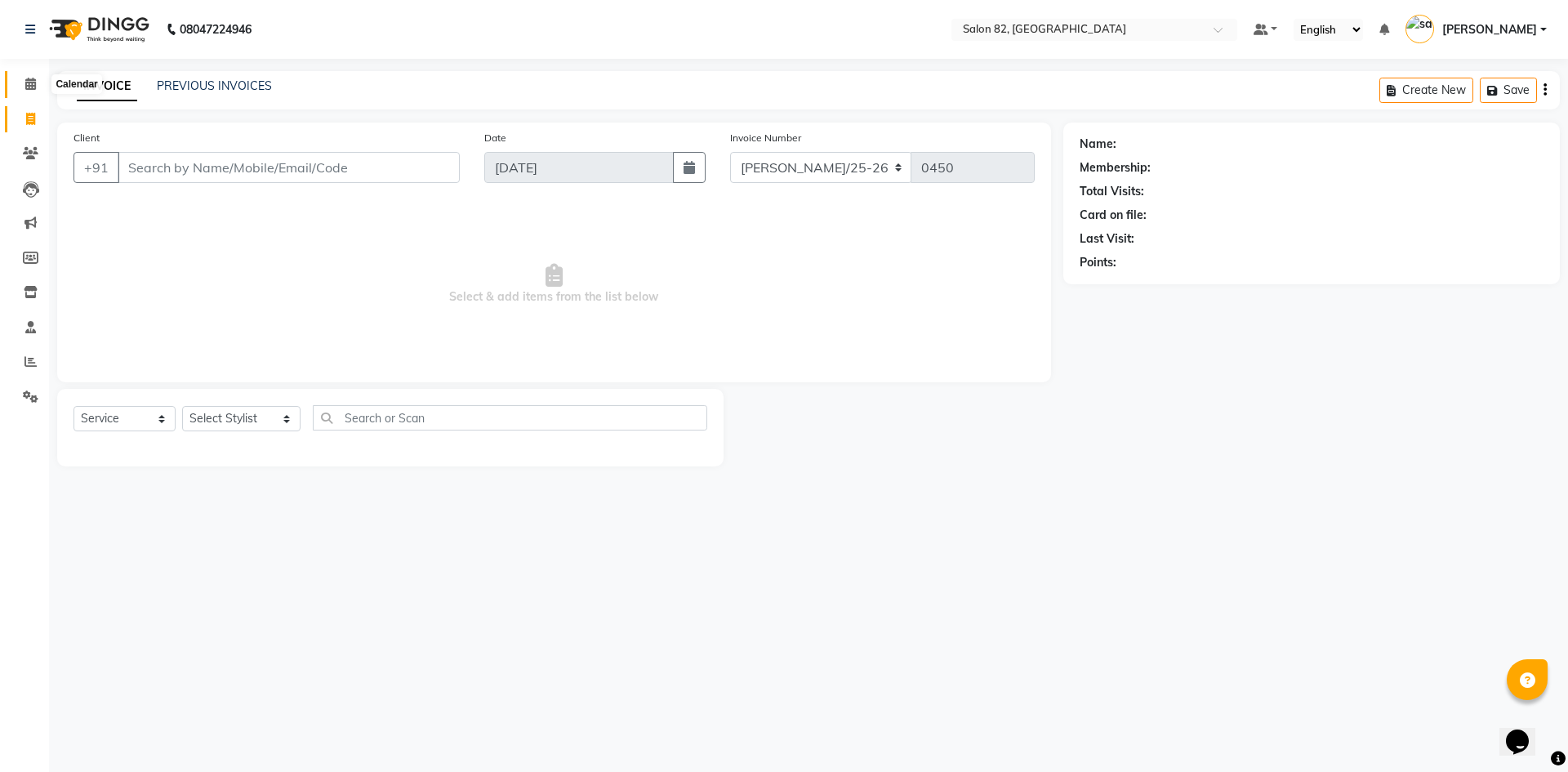
click at [24, 86] on span at bounding box center [30, 84] width 29 height 19
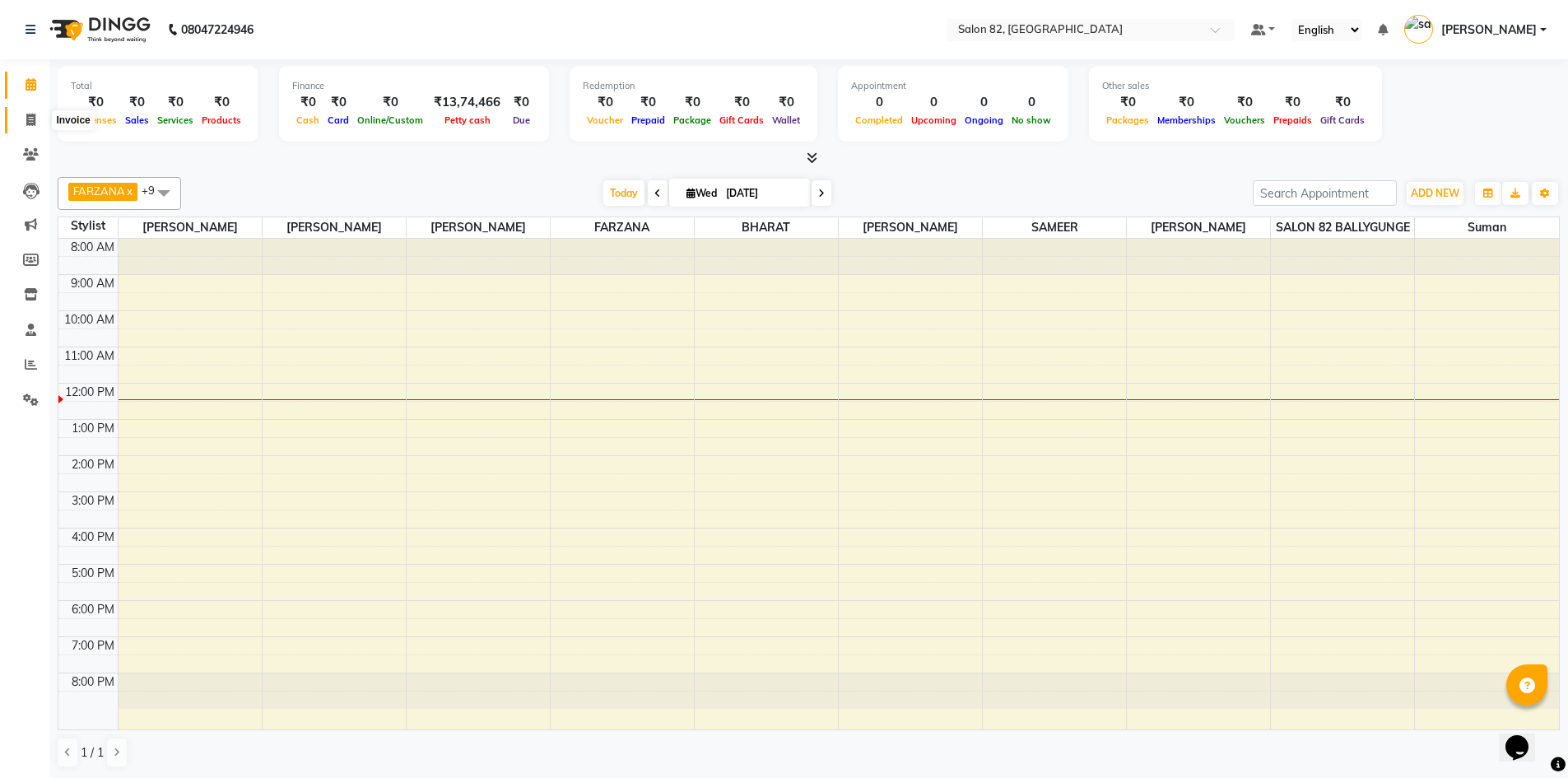
click at [18, 122] on span at bounding box center [31, 121] width 29 height 19
select select "service"
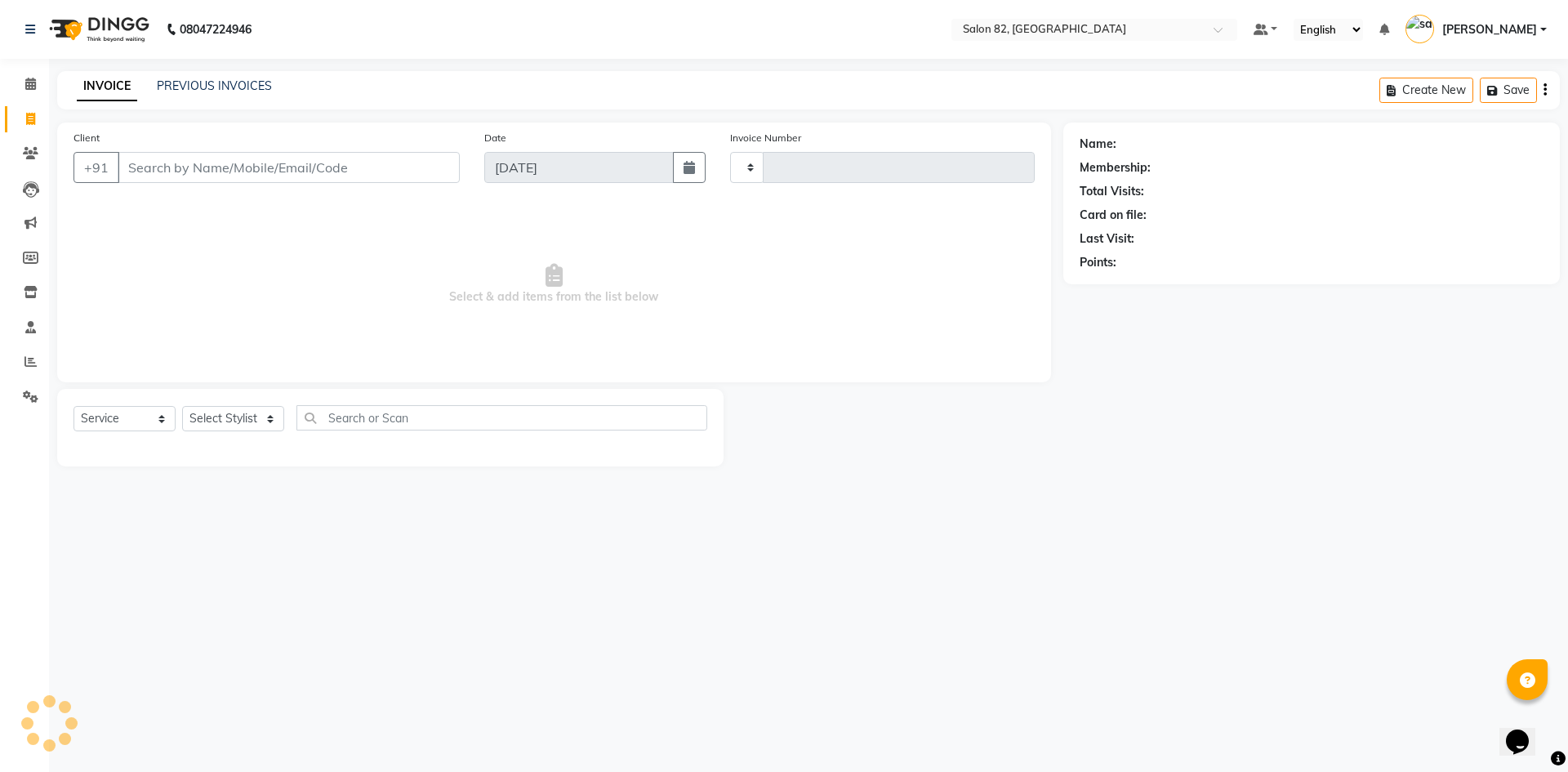
type input "0450"
select select "8702"
click at [24, 87] on span at bounding box center [30, 84] width 29 height 19
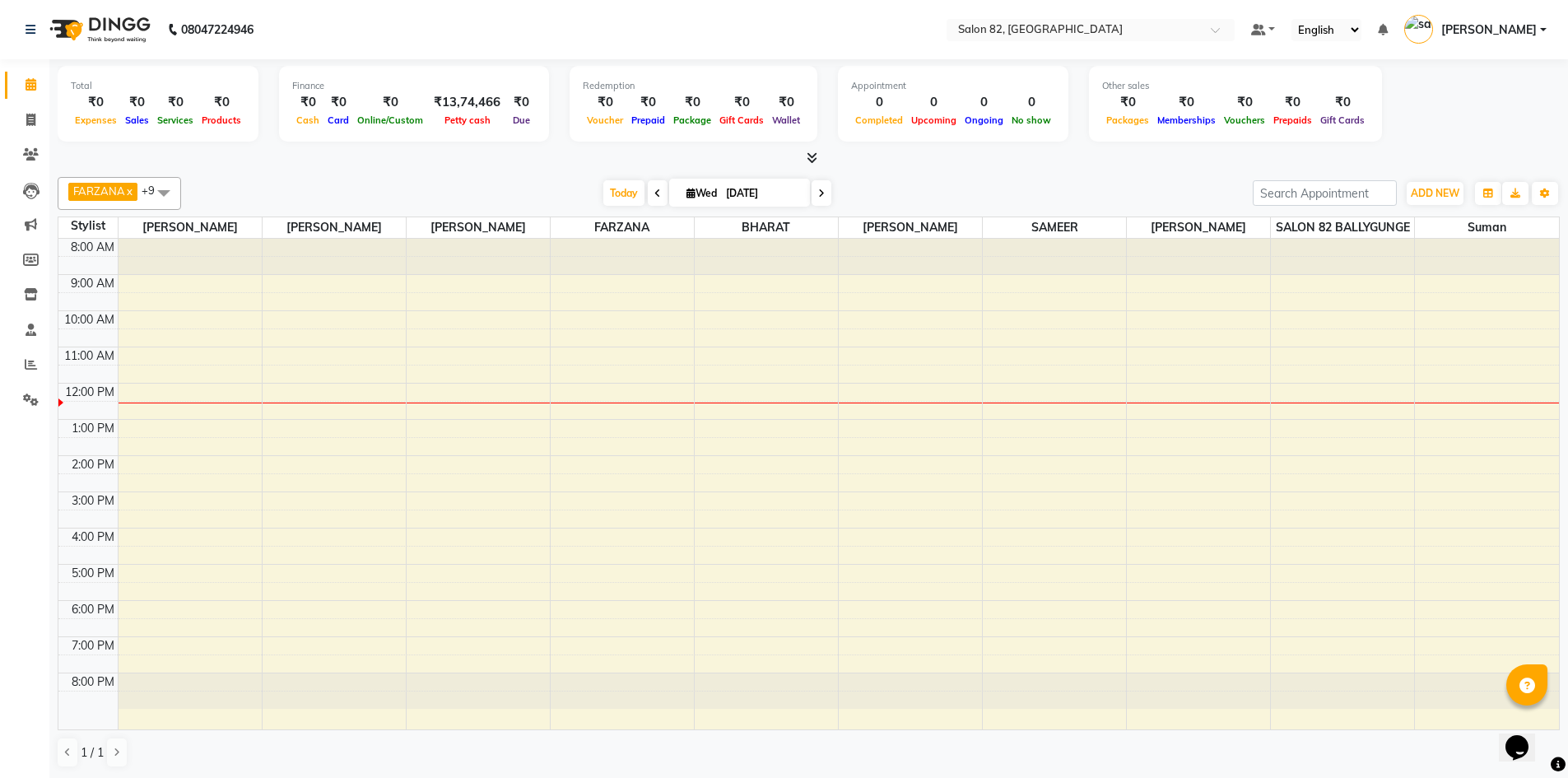
click at [765, 67] on div "Redemption ₹0 Voucher ₹0 Prepaid ₹0 Package ₹0 Gift Cards ₹0 Wallet" at bounding box center [694, 103] width 248 height 76
click at [1018, 195] on div "[DATE] [DATE]" at bounding box center [717, 192] width 1056 height 24
